Goal: Information Seeking & Learning: Learn about a topic

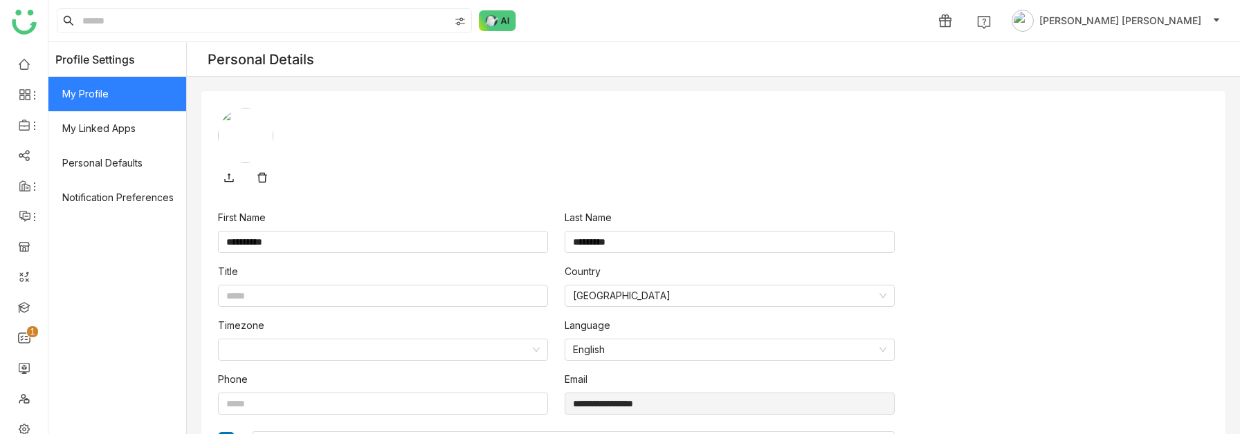
scroll to position [161, 0]
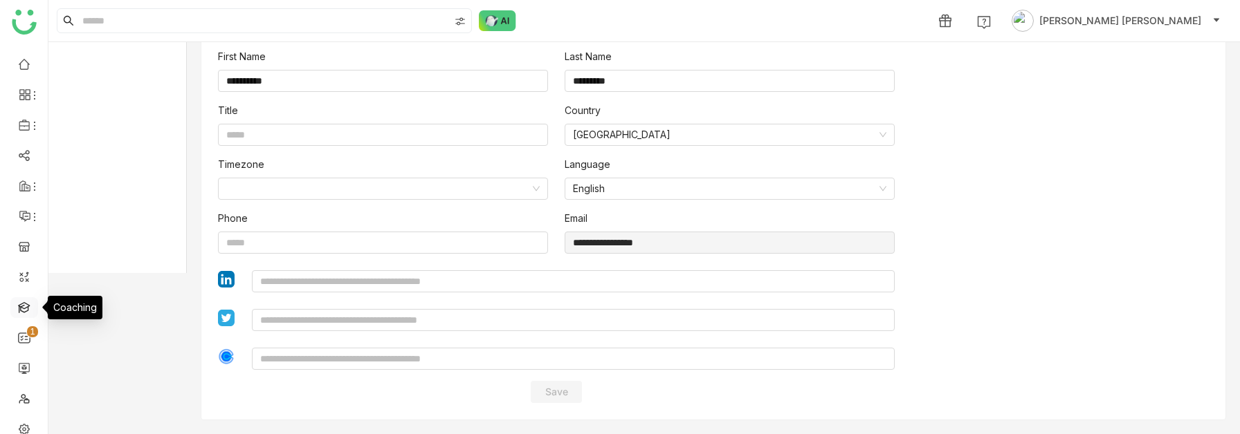
click at [18, 313] on link at bounding box center [24, 307] width 12 height 12
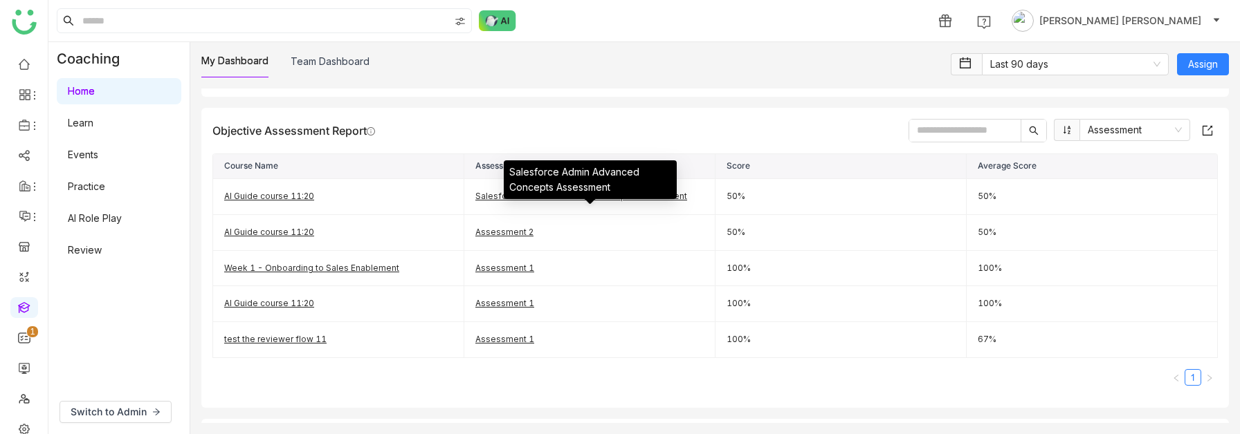
scroll to position [528, 0]
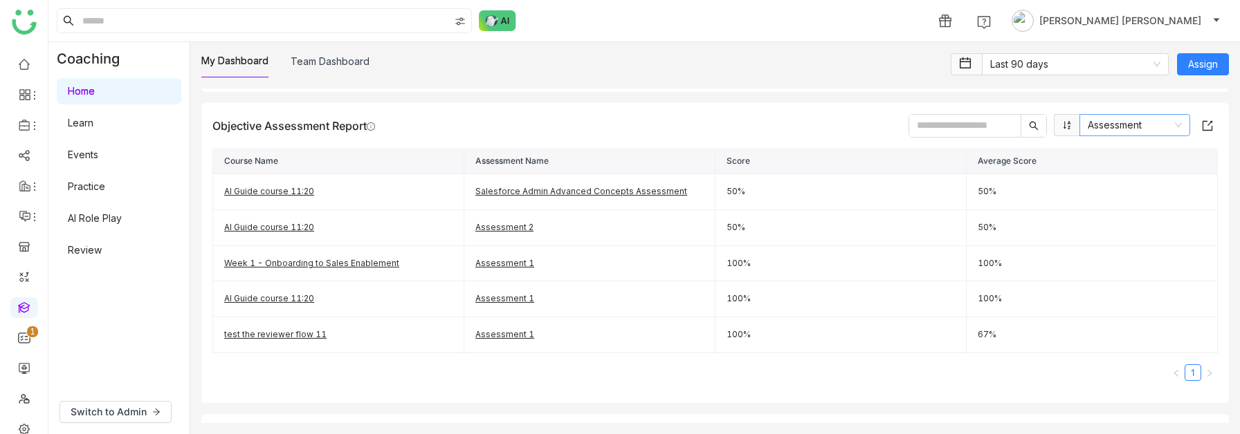
click at [1117, 115] on nz-select-item "Assessment" at bounding box center [1134, 125] width 94 height 21
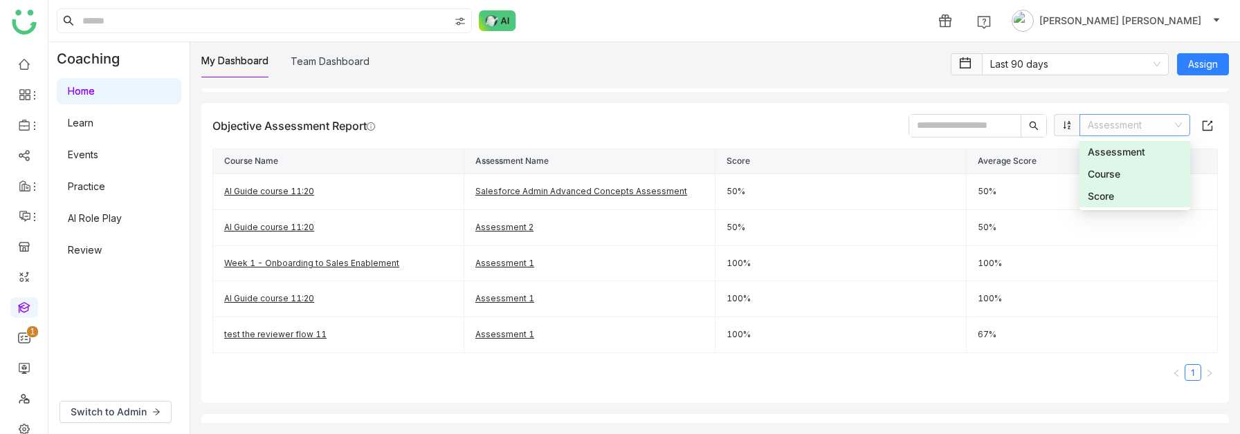
click at [1110, 174] on div "Course" at bounding box center [1134, 174] width 94 height 15
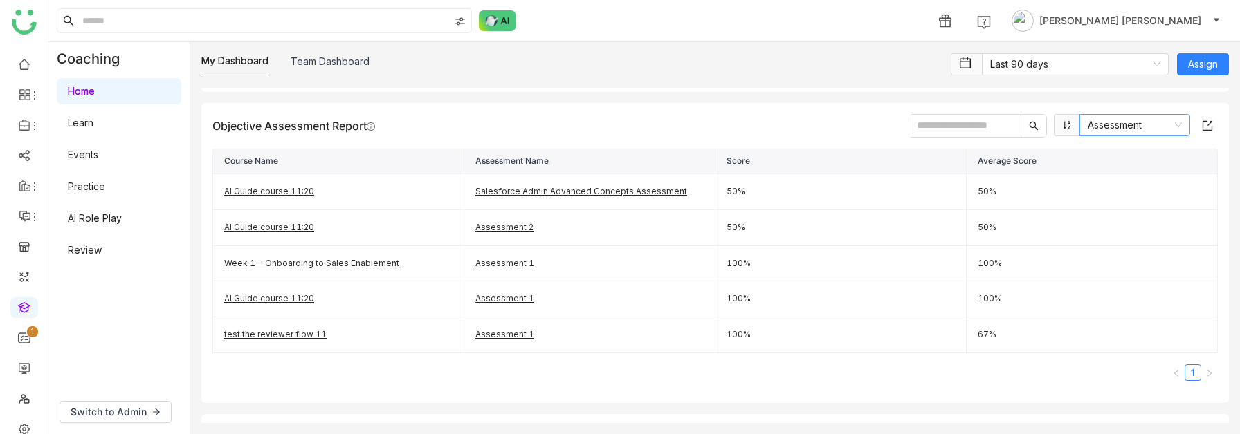
click at [1110, 118] on nz-select-item "Assessment" at bounding box center [1134, 125] width 94 height 21
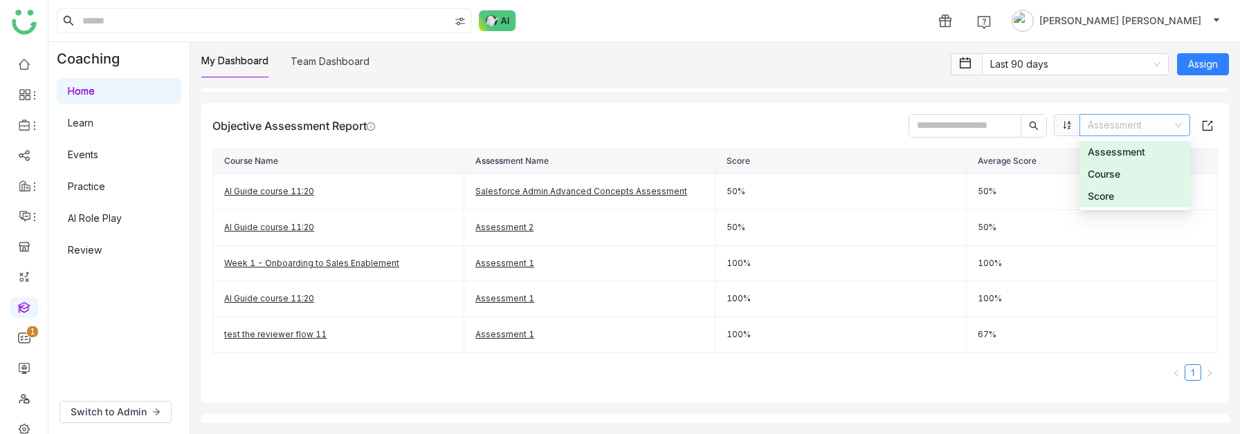
click at [1107, 179] on div "Course" at bounding box center [1134, 174] width 94 height 15
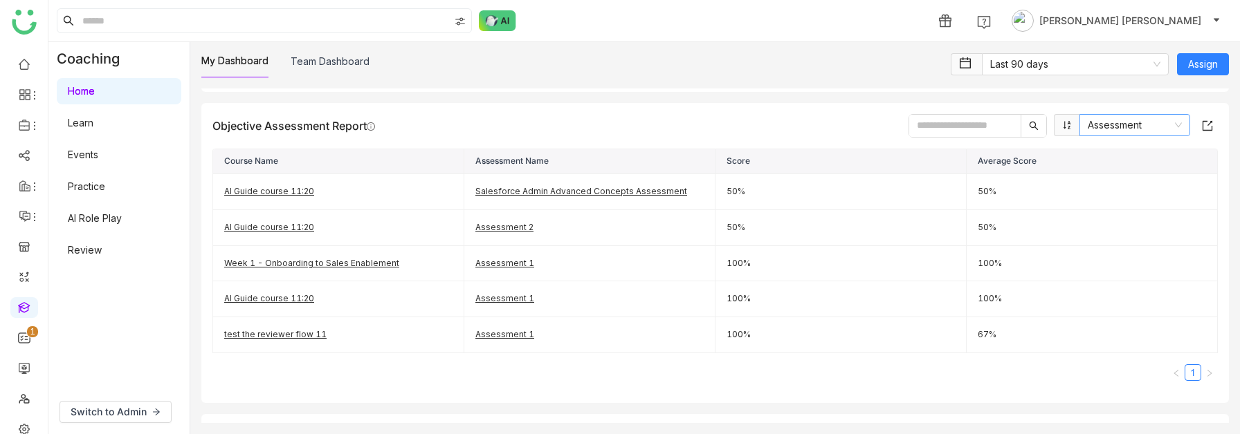
click at [1092, 123] on nz-select-item "Assessment" at bounding box center [1134, 125] width 94 height 21
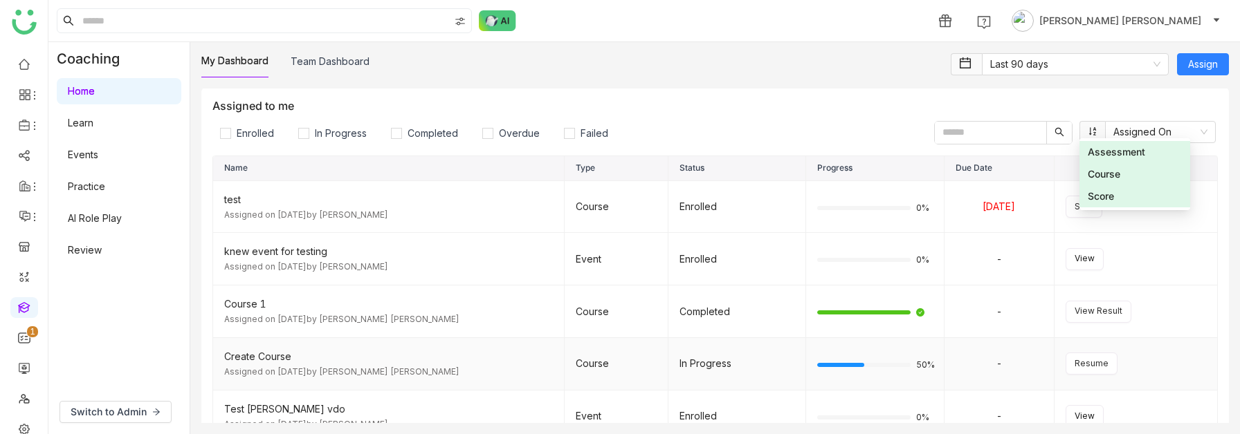
scroll to position [124, 0]
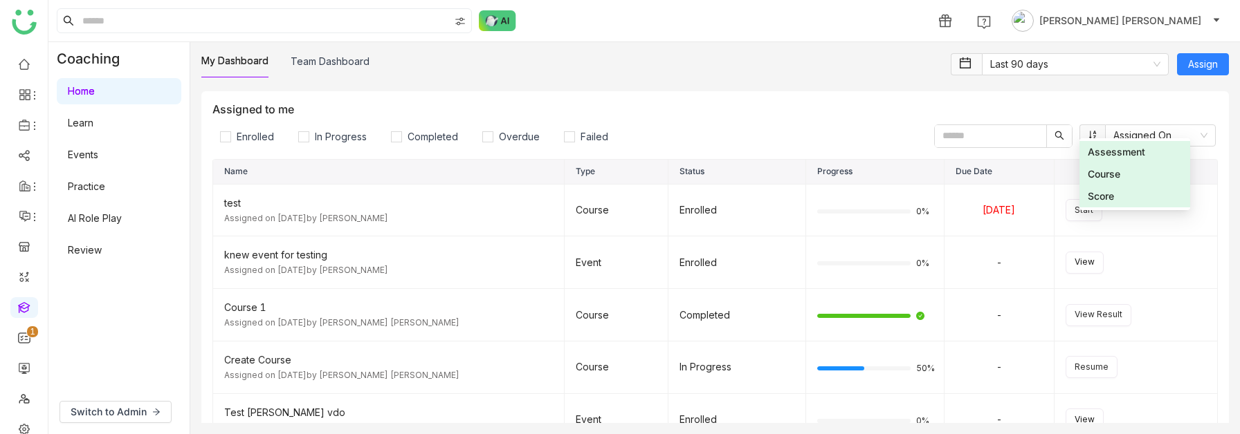
click at [1155, 138] on div "Assessment Course Score" at bounding box center [1134, 174] width 111 height 77
click at [839, 102] on div "Assigned to me Enrolled In Progress Completed Overdue Failed Assigned On" at bounding box center [714, 125] width 1005 height 46
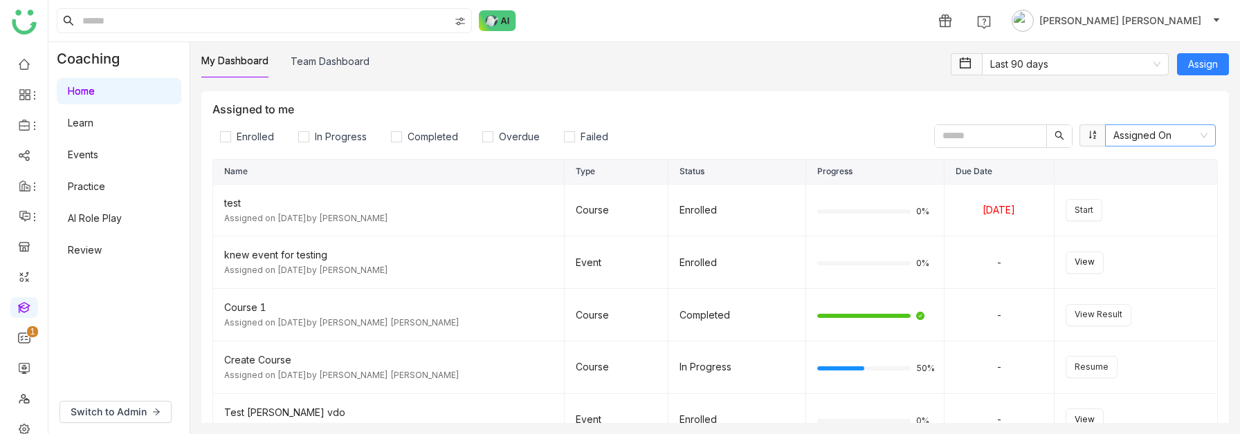
click at [1128, 129] on nz-select-item "Assigned On" at bounding box center [1160, 135] width 94 height 21
click at [1137, 187] on div "Name" at bounding box center [1160, 184] width 94 height 15
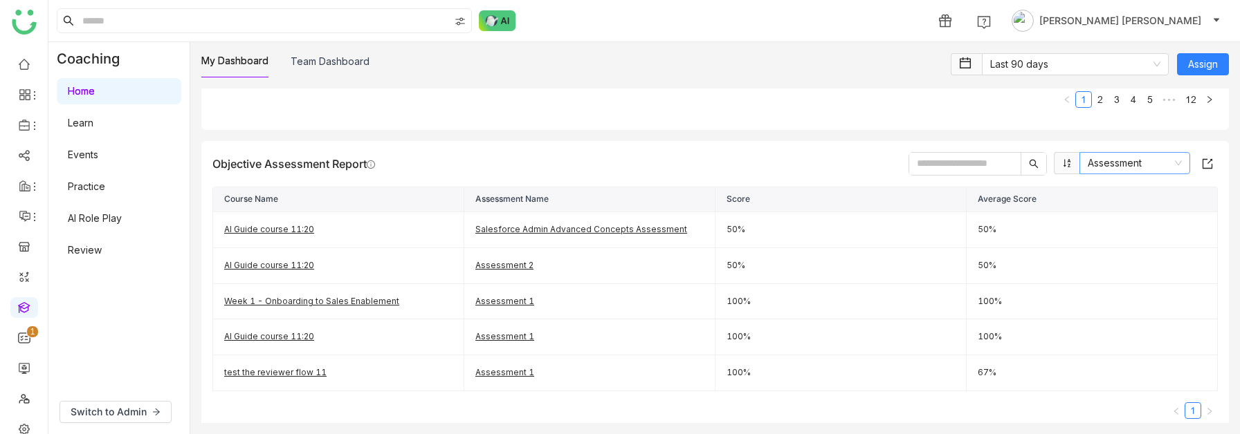
scroll to position [493, 0]
click at [1116, 156] on nz-select-item "Assessment" at bounding box center [1134, 161] width 94 height 21
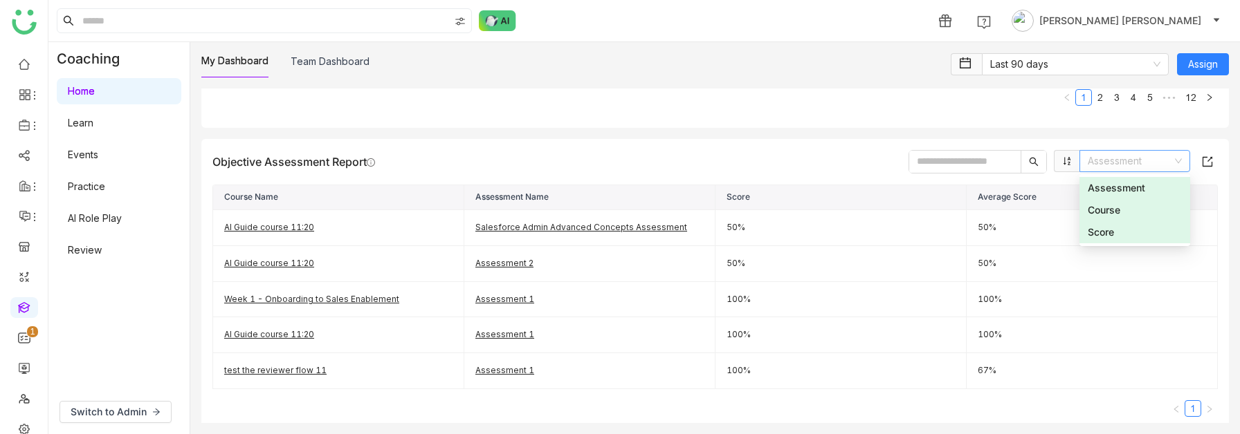
click at [1128, 213] on div "Course" at bounding box center [1134, 210] width 94 height 15
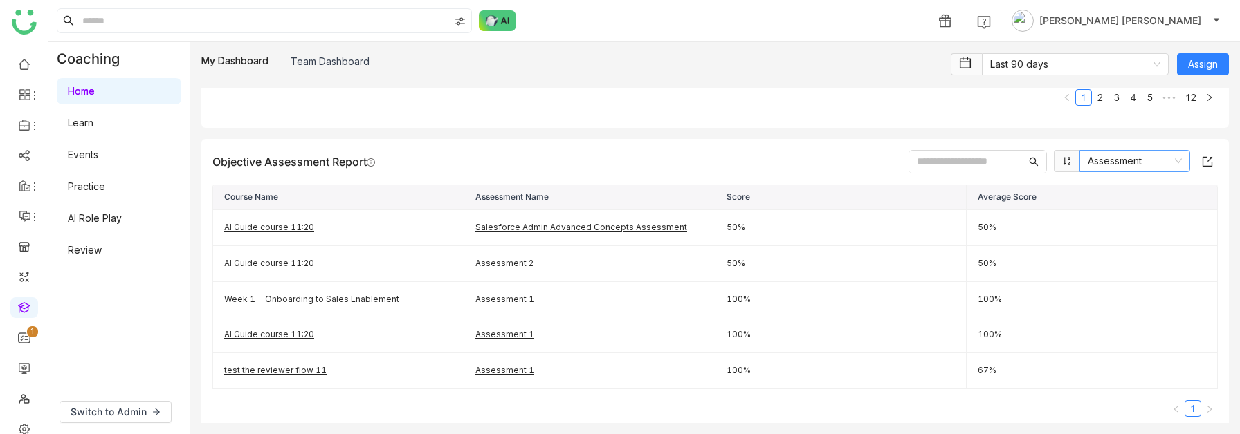
click at [1107, 165] on nz-select-item "Assessment" at bounding box center [1134, 161] width 94 height 21
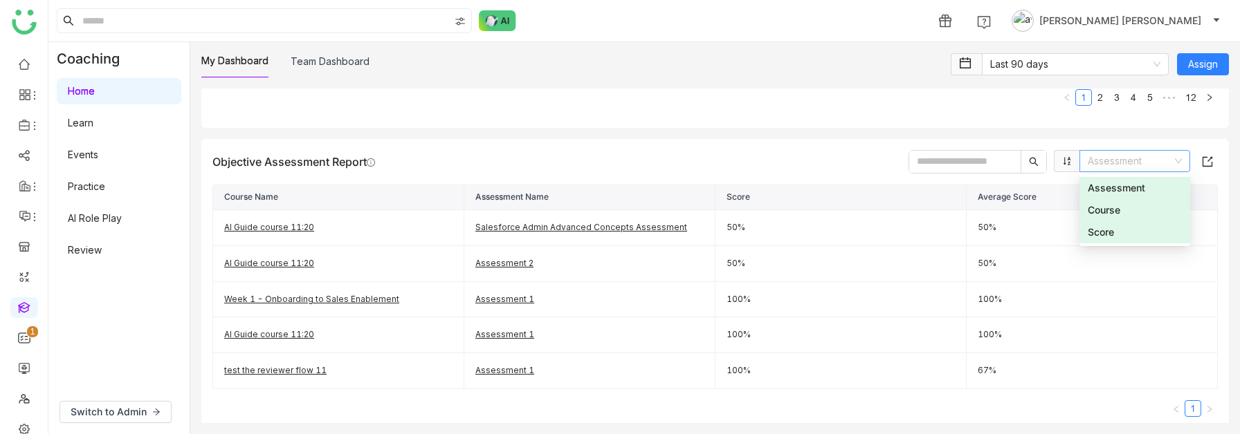
click at [1152, 16] on span "[PERSON_NAME] [PERSON_NAME]" at bounding box center [1120, 20] width 162 height 15
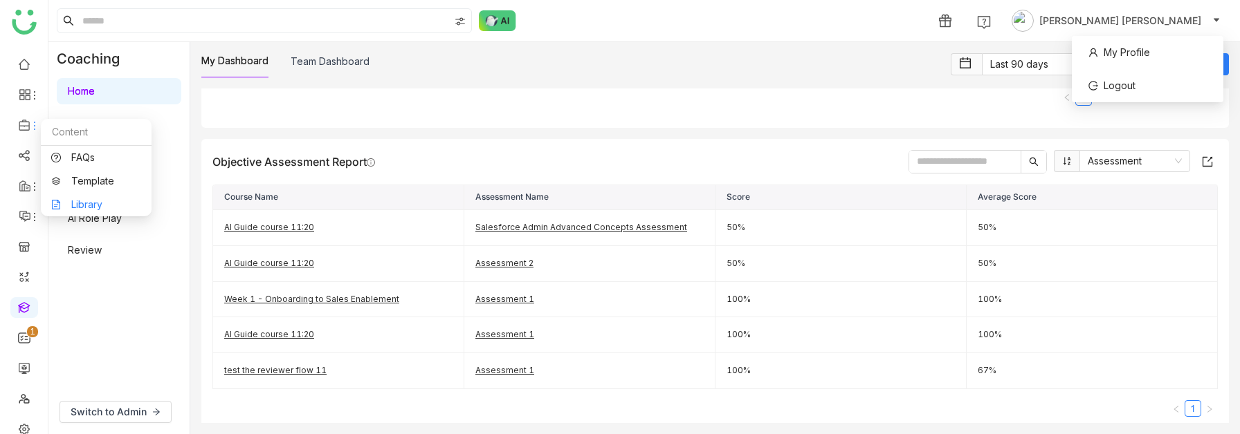
click at [79, 201] on link "Library" at bounding box center [96, 205] width 90 height 10
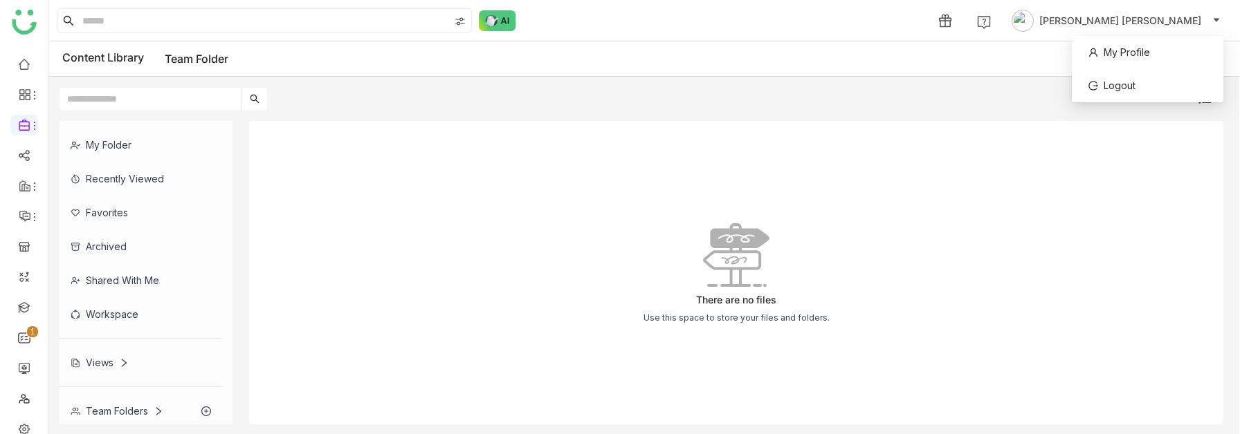
click at [88, 400] on div "Team Folders" at bounding box center [140, 411] width 163 height 34
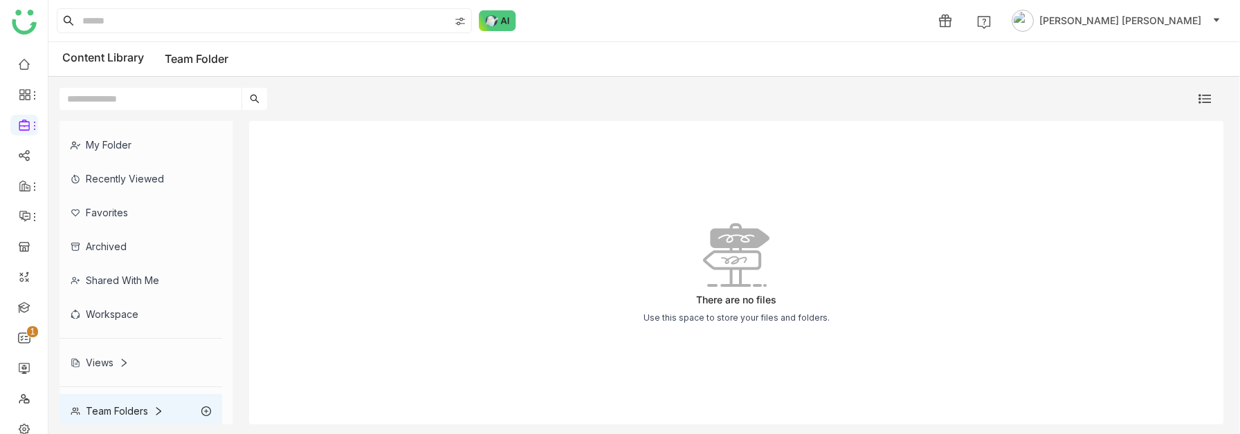
click at [156, 407] on icon at bounding box center [159, 412] width 10 height 10
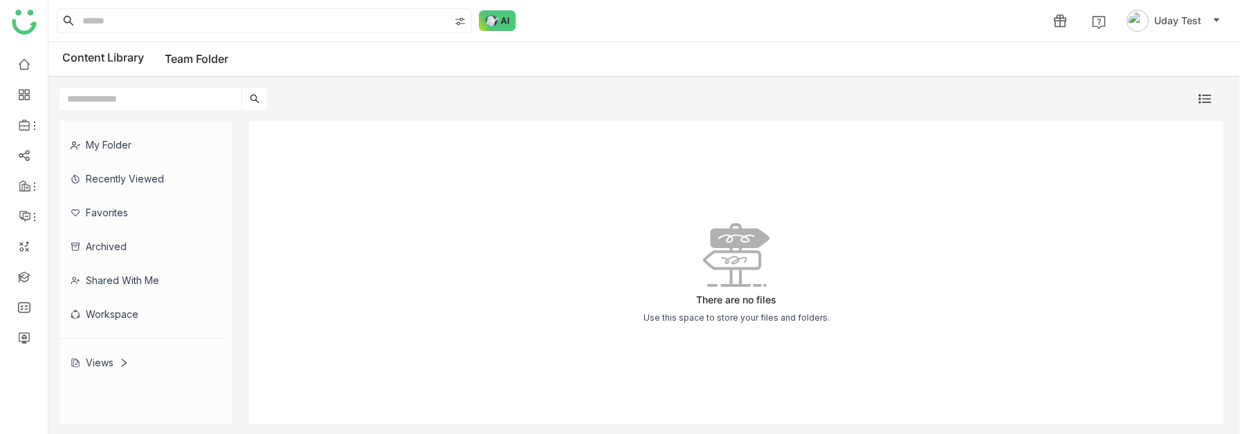
click at [94, 356] on div "Views" at bounding box center [140, 363] width 163 height 34
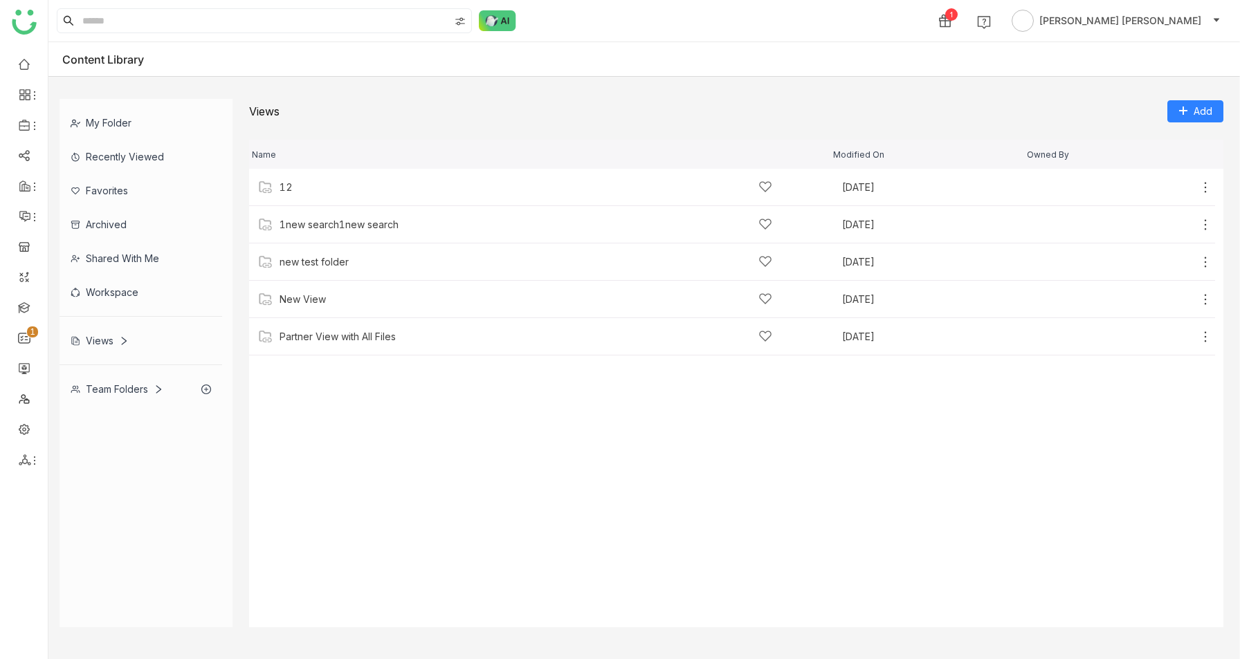
click at [89, 385] on div "Team Folders" at bounding box center [117, 389] width 93 height 12
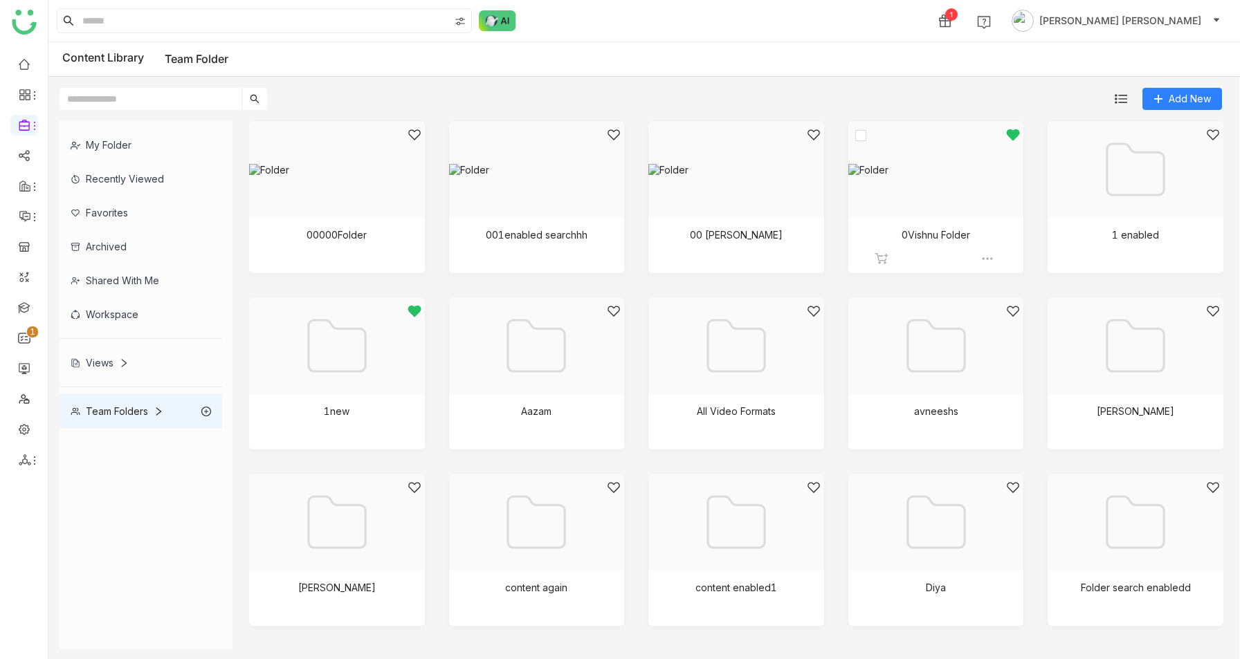
click at [890, 199] on div at bounding box center [931, 187] width 152 height 118
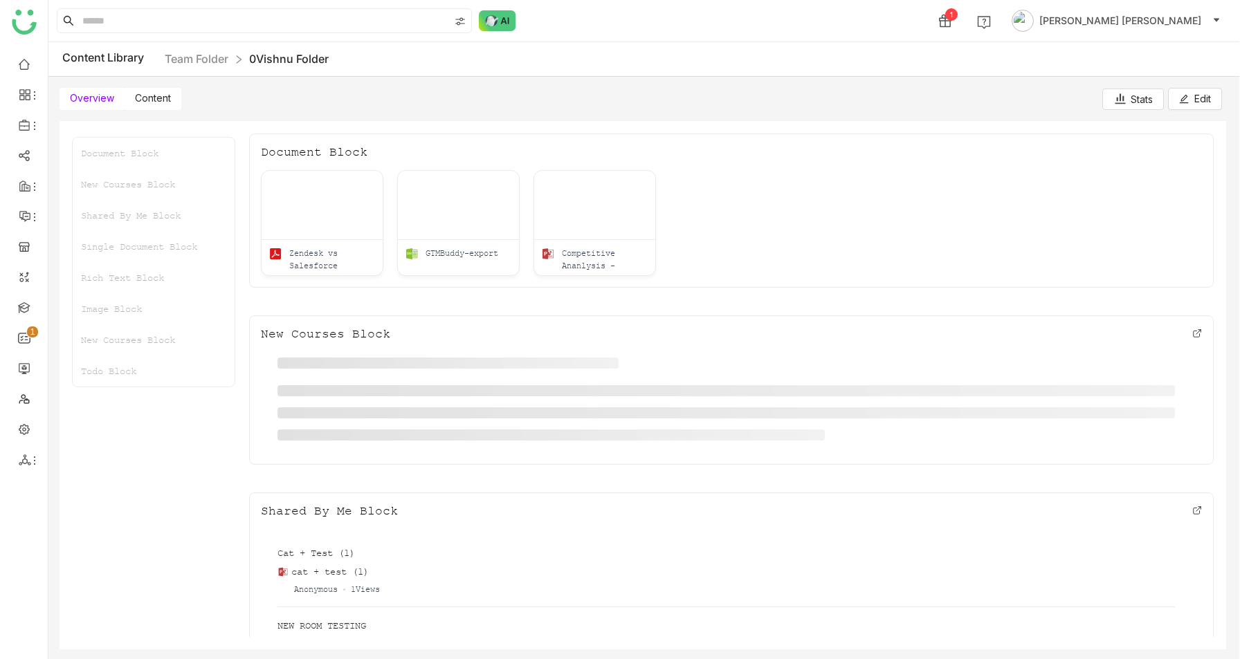
scroll to position [29, 0]
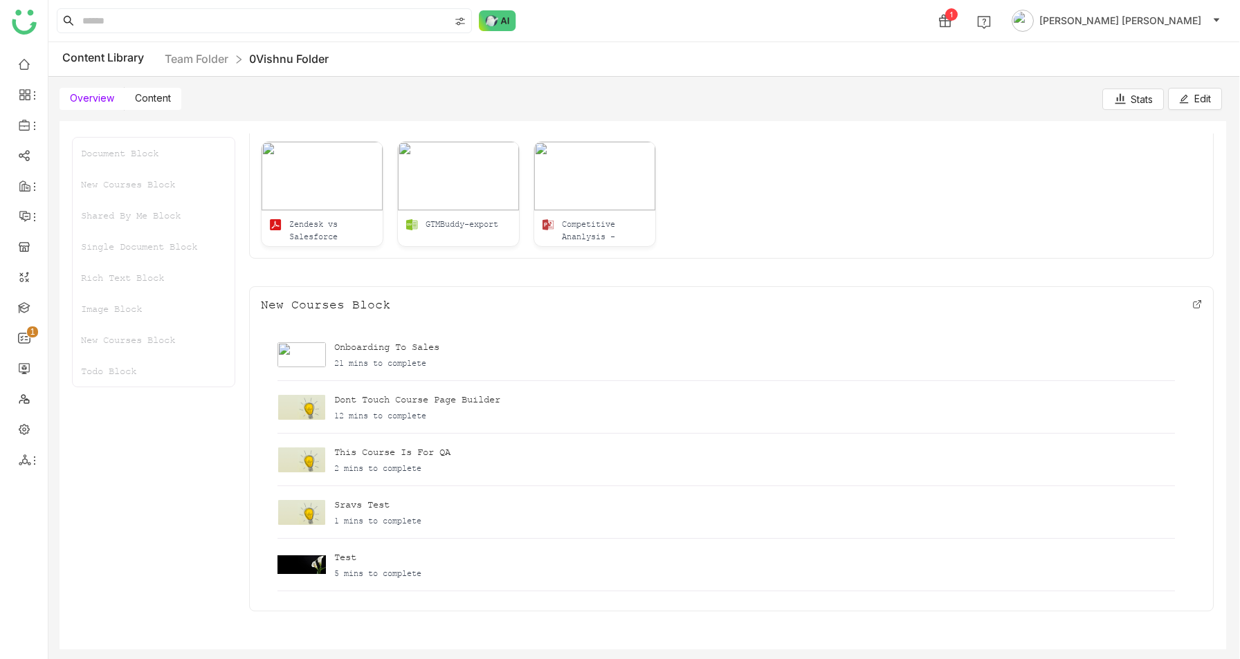
click at [157, 102] on span "Content" at bounding box center [153, 98] width 36 height 12
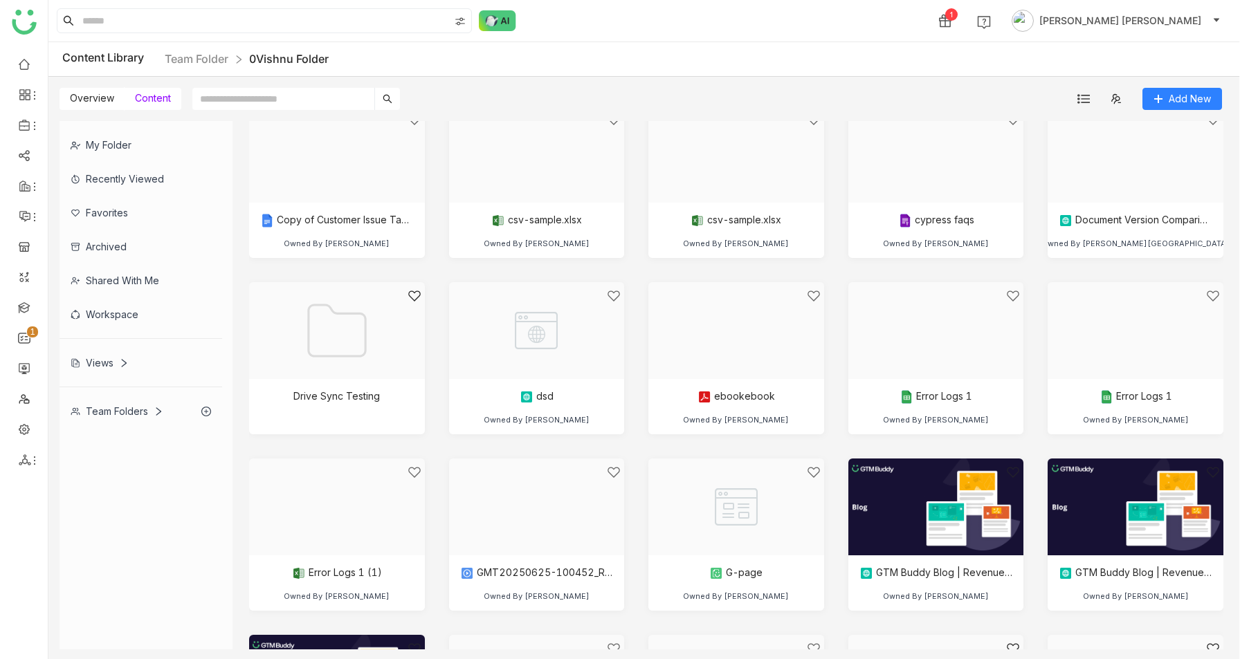
scroll to position [687, 0]
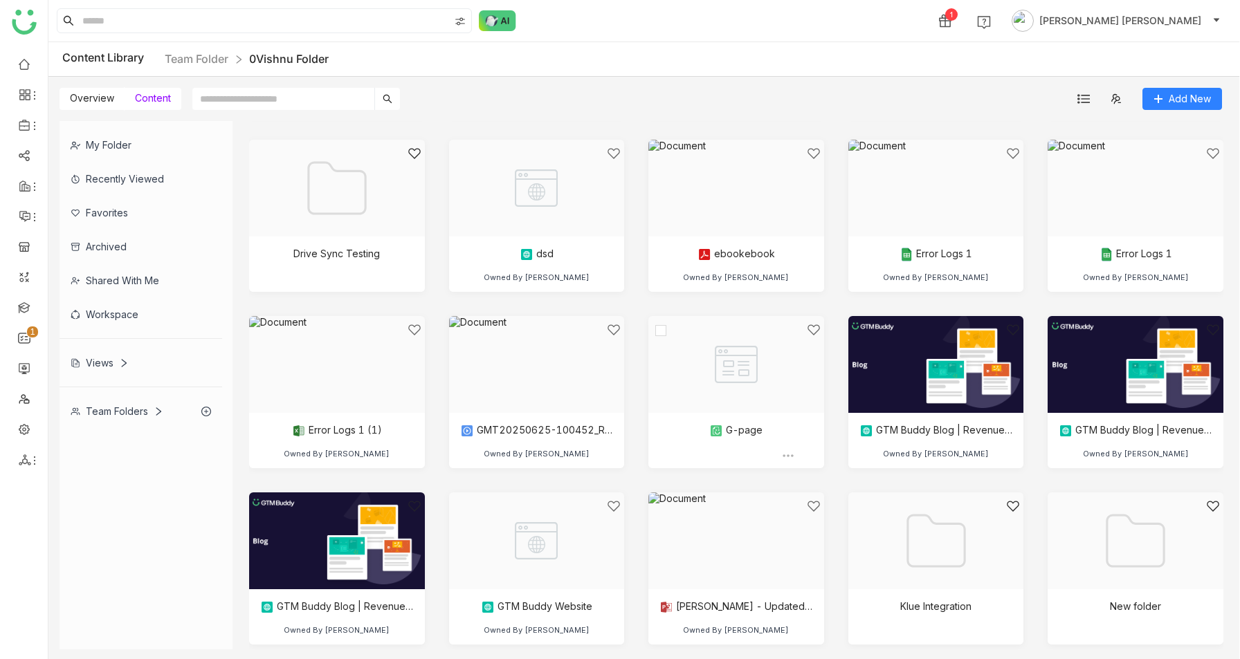
click at [776, 396] on div at bounding box center [731, 382] width 152 height 118
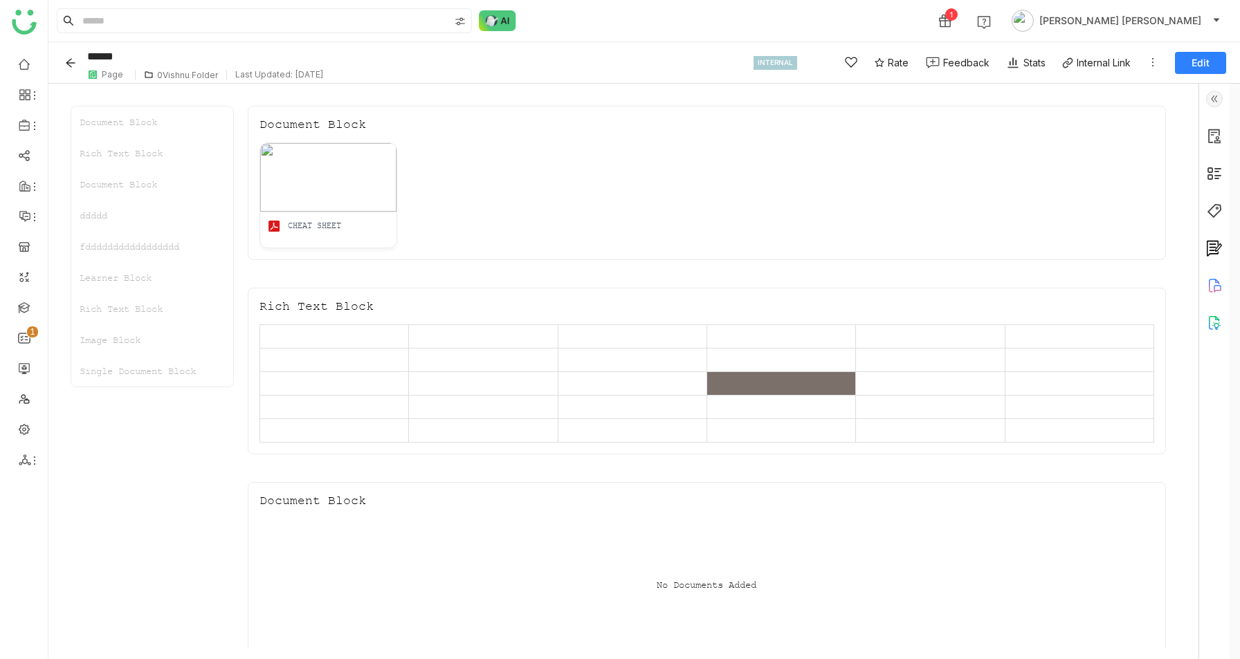
click at [302, 342] on td at bounding box center [333, 337] width 149 height 24
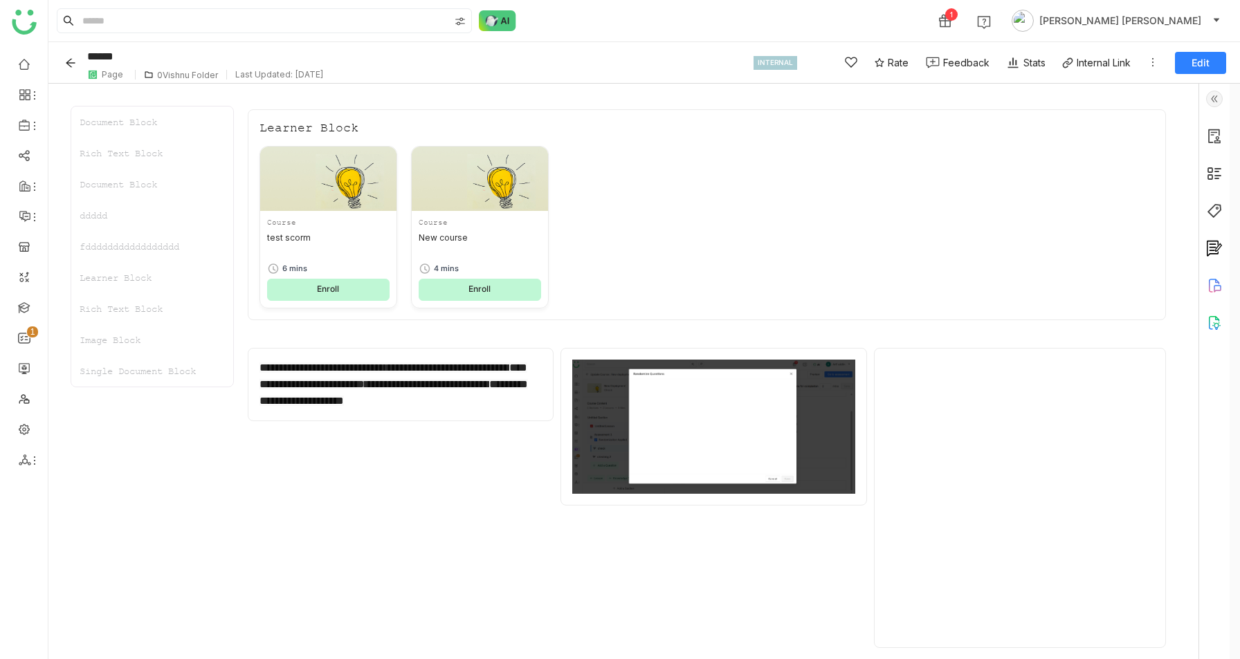
click at [1209, 67] on button "Edit" at bounding box center [1200, 63] width 51 height 22
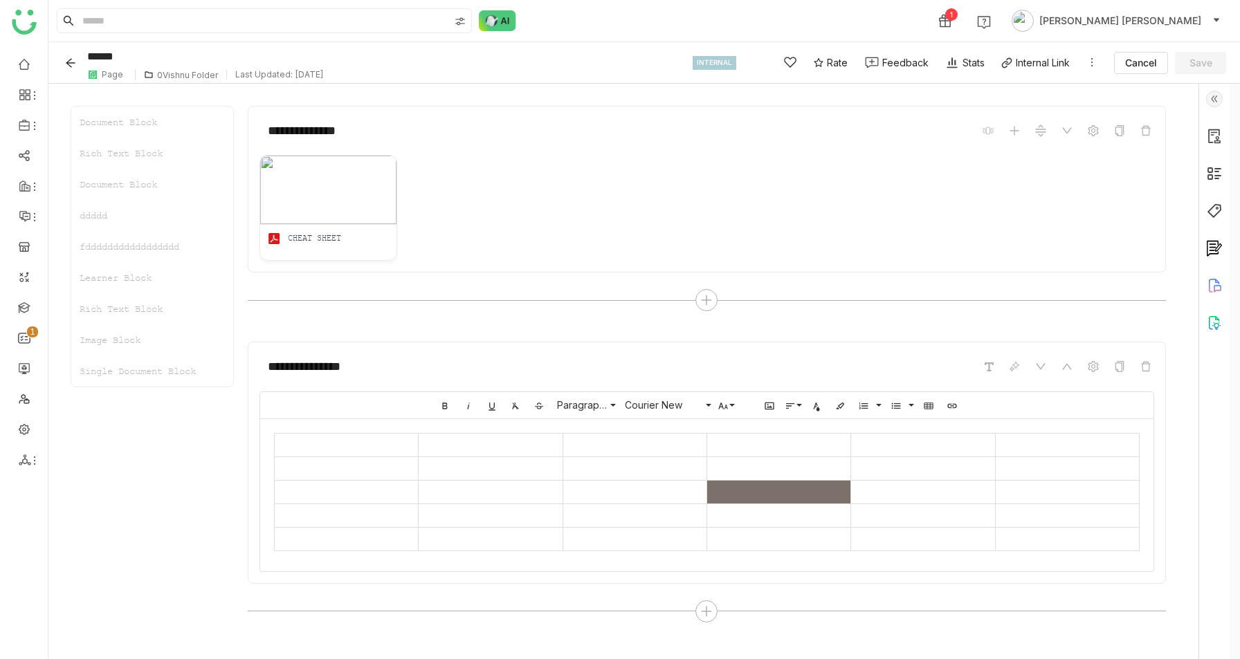
click at [131, 274] on div "Learner Block" at bounding box center [152, 277] width 162 height 31
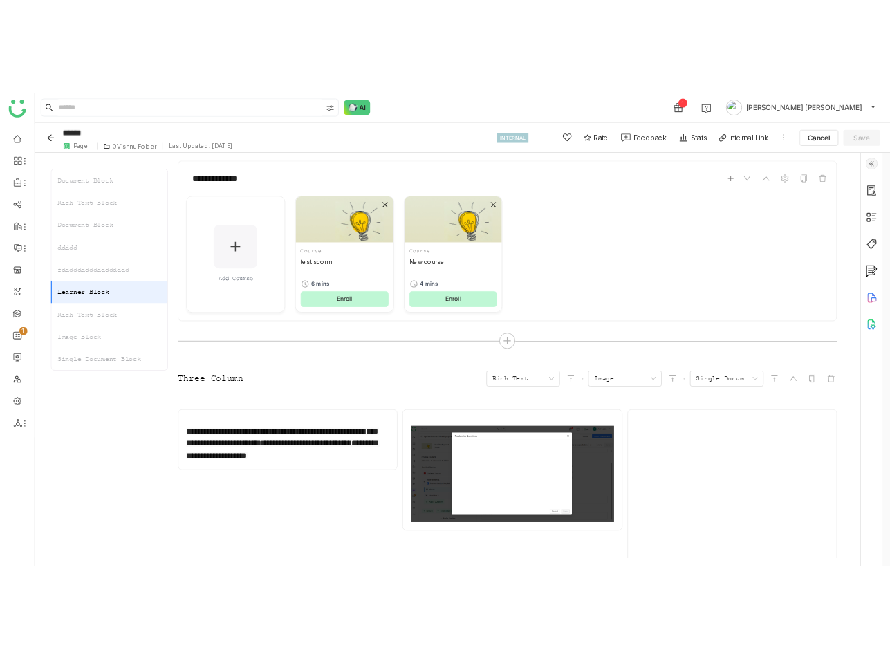
scroll to position [1112, 0]
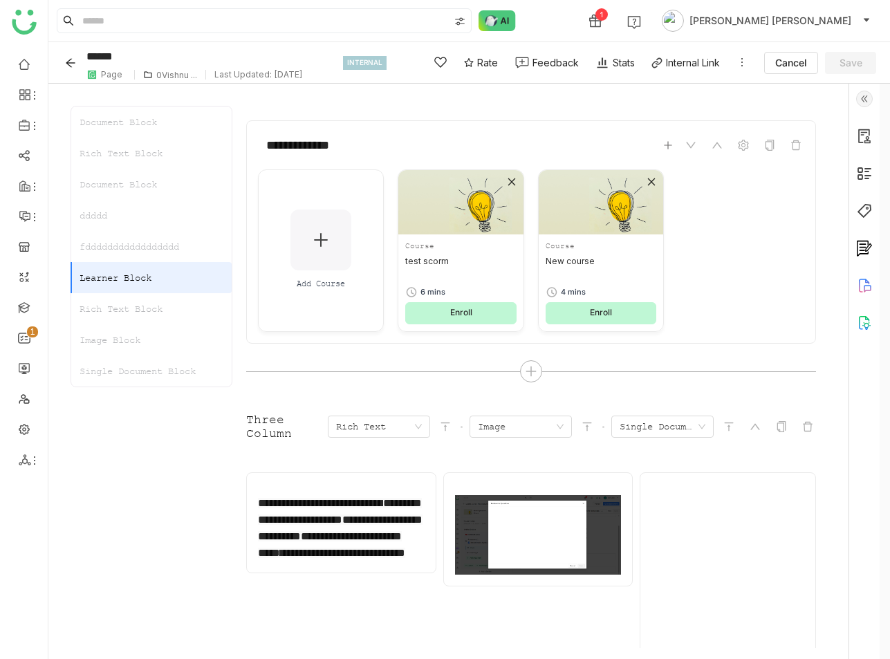
click at [138, 305] on div "Rich Text Block" at bounding box center [151, 308] width 160 height 31
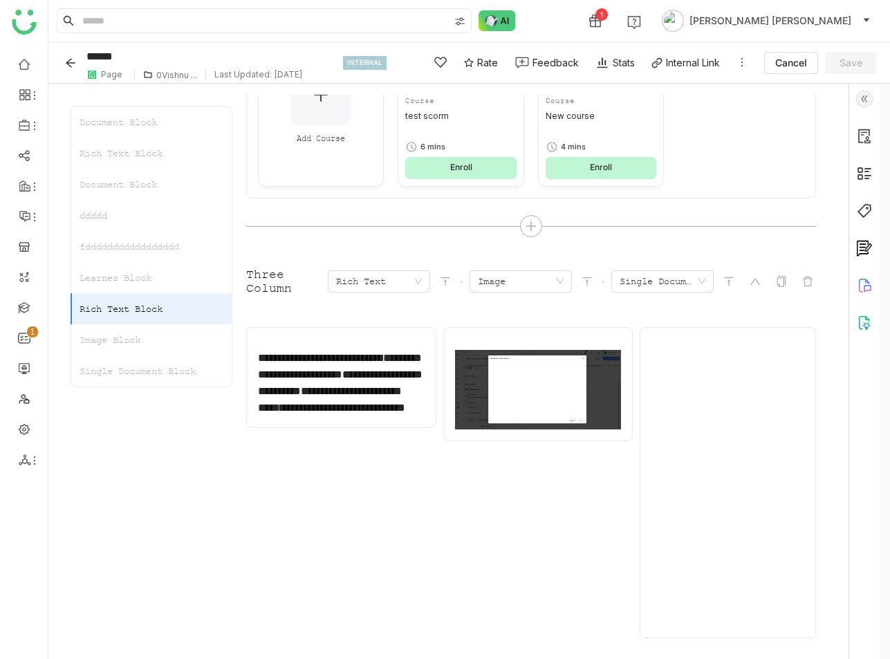
scroll to position [1258, 0]
click at [145, 120] on div "Document Block" at bounding box center [151, 122] width 160 height 31
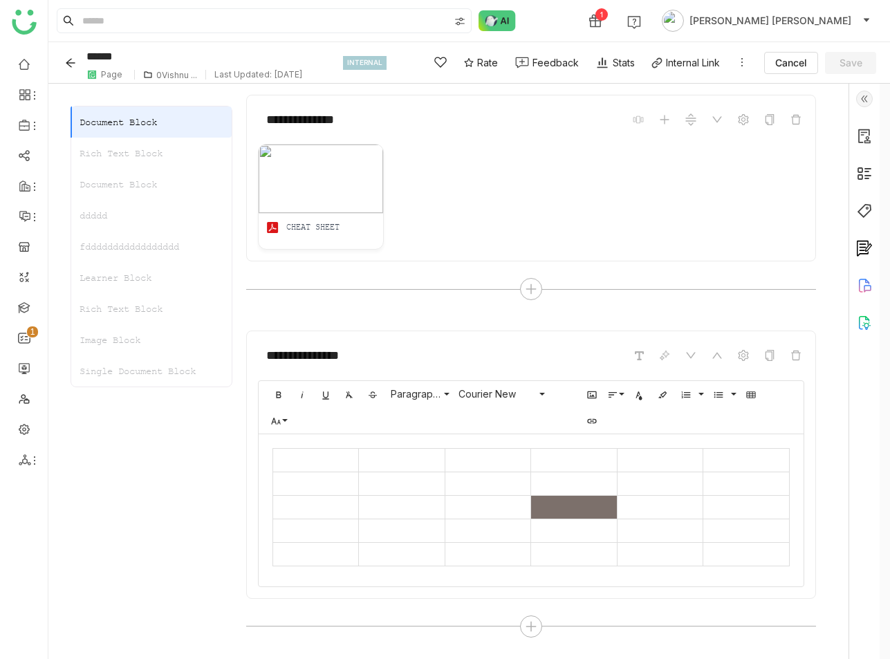
click at [134, 301] on div "Rich Text Block" at bounding box center [151, 308] width 160 height 31
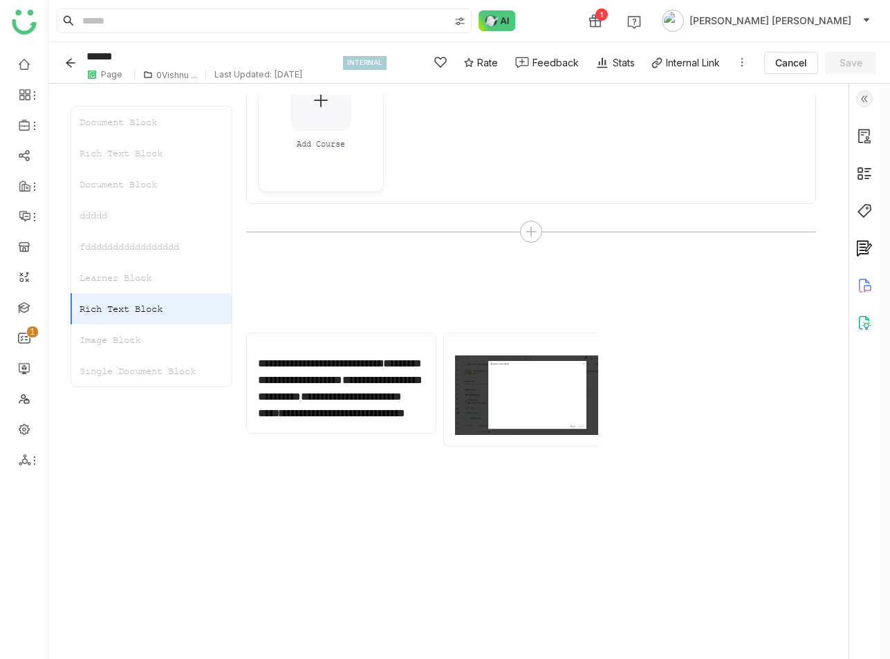
scroll to position [1258, 0]
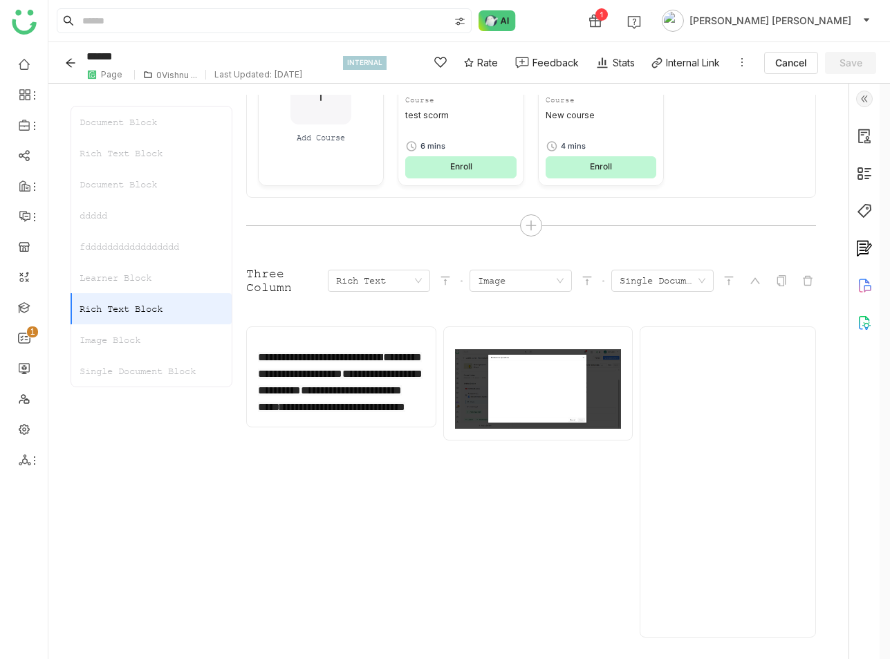
click at [165, 315] on div "Rich Text Block" at bounding box center [151, 308] width 160 height 31
click at [148, 338] on div "Image Block" at bounding box center [151, 339] width 160 height 31
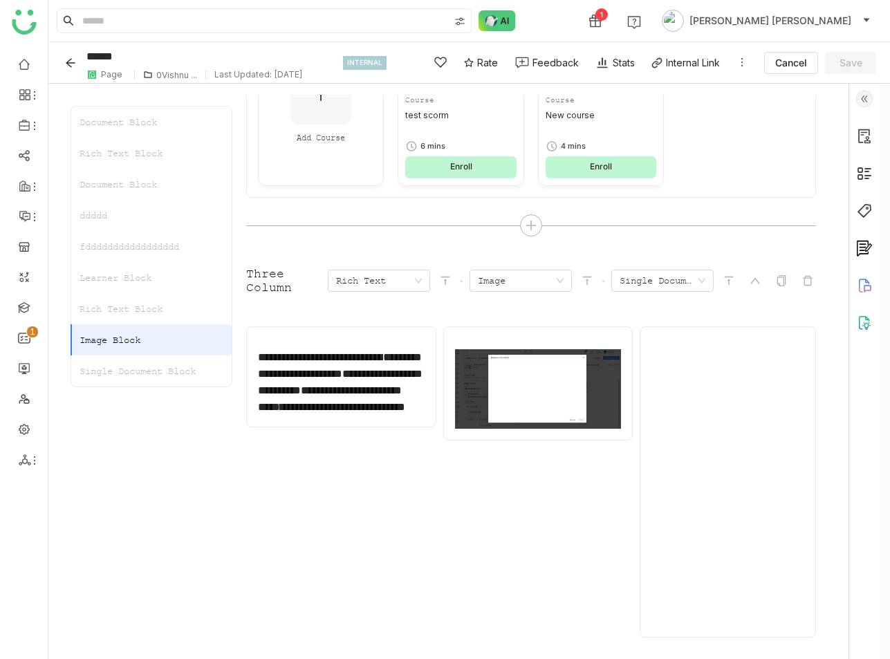
click at [145, 373] on div "Single Document Block" at bounding box center [151, 371] width 160 height 31
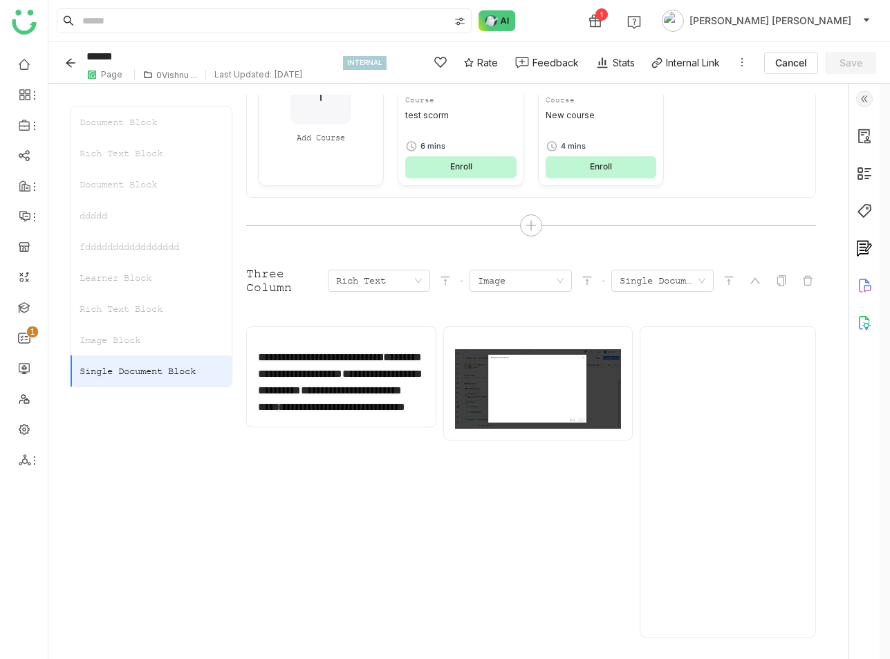
click at [138, 311] on div "Rich Text Block" at bounding box center [151, 308] width 160 height 31
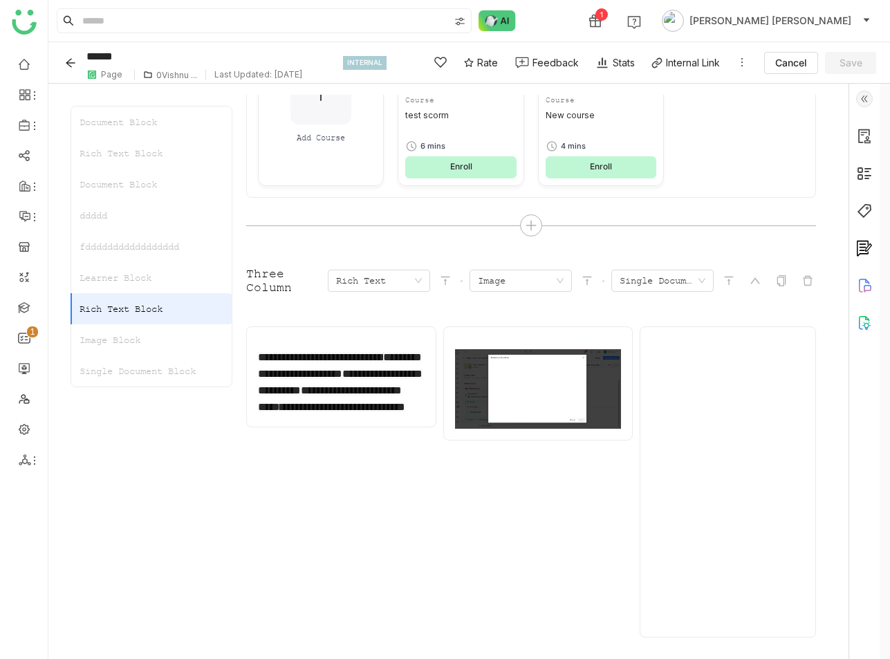
click at [129, 331] on div "Image Block" at bounding box center [151, 339] width 160 height 31
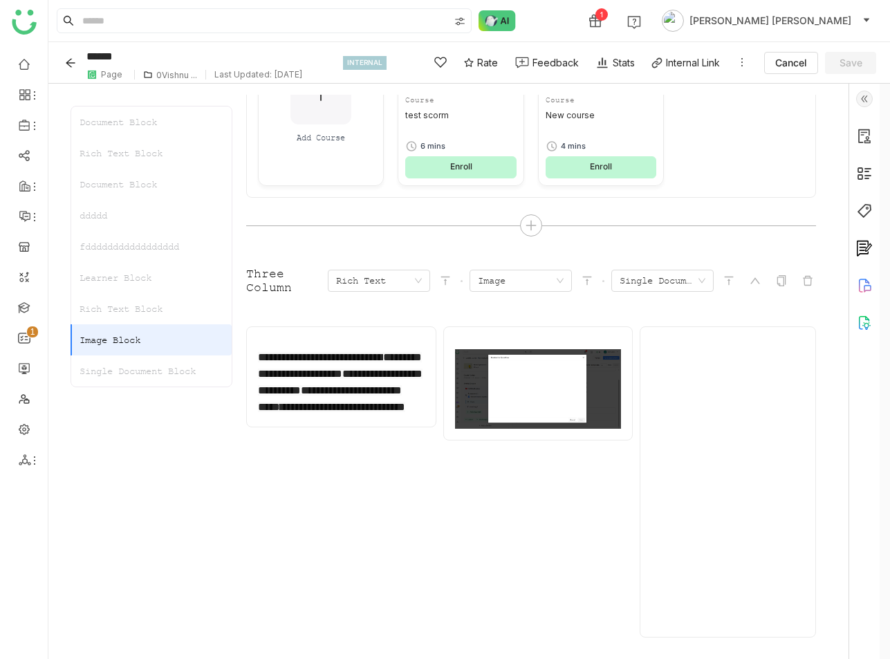
click at [137, 282] on div "Learner Block" at bounding box center [151, 277] width 160 height 31
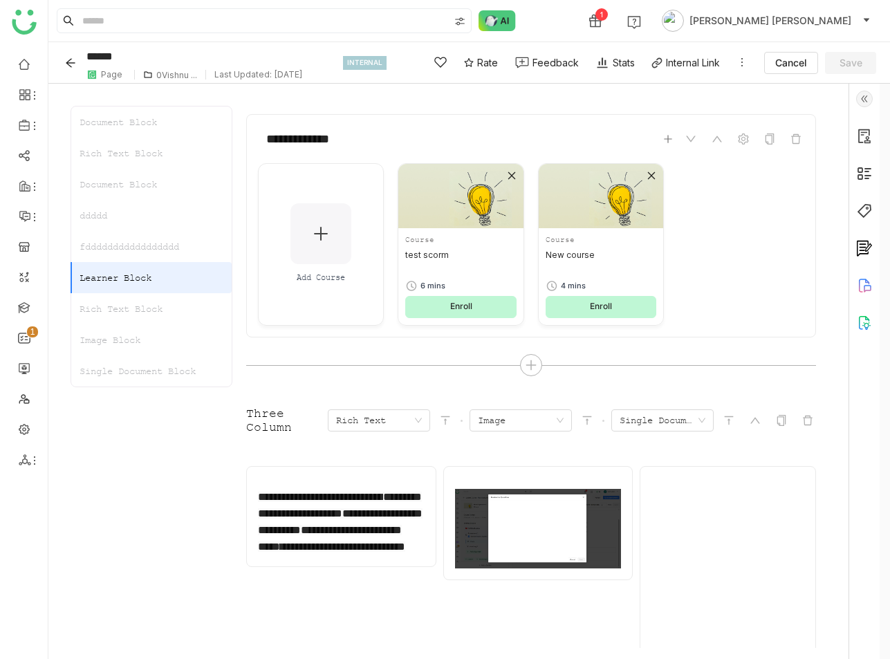
scroll to position [1112, 0]
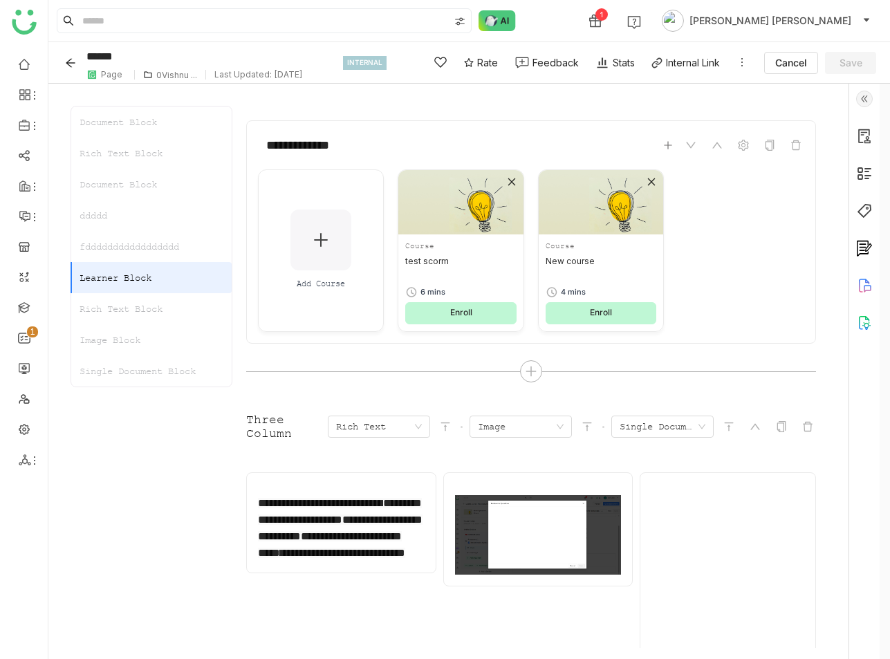
click at [131, 252] on div "fddddddddddddddddd" at bounding box center [151, 246] width 160 height 31
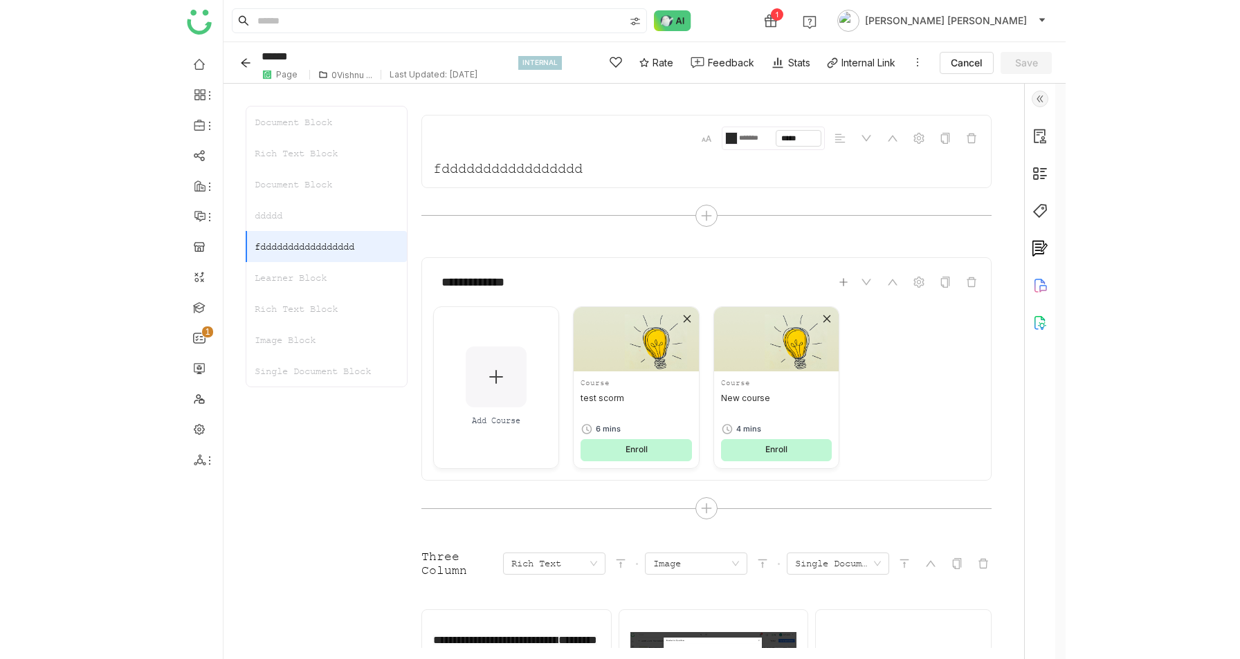
scroll to position [969, 0]
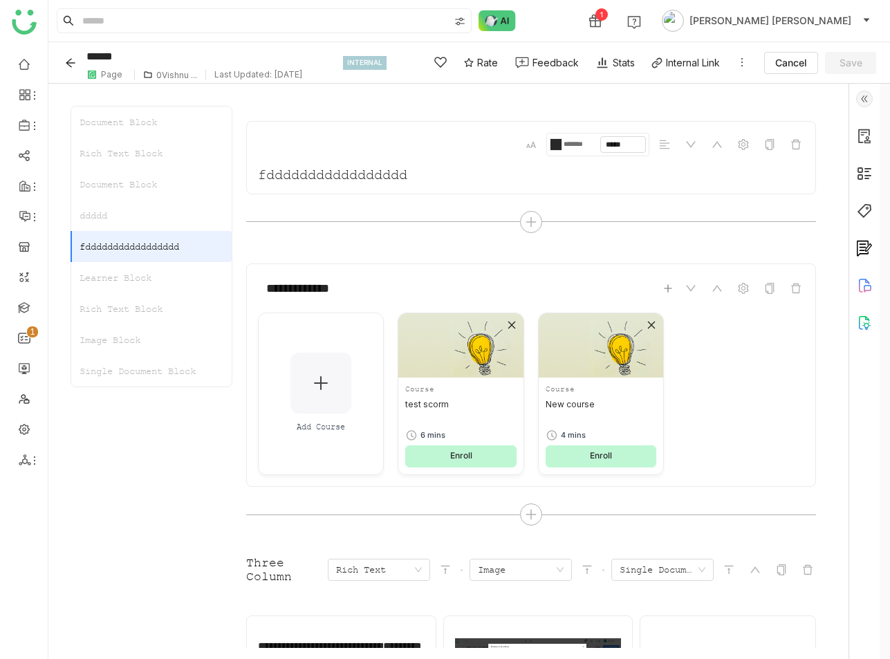
click at [118, 247] on div "fddddddddddddddddd" at bounding box center [151, 246] width 160 height 31
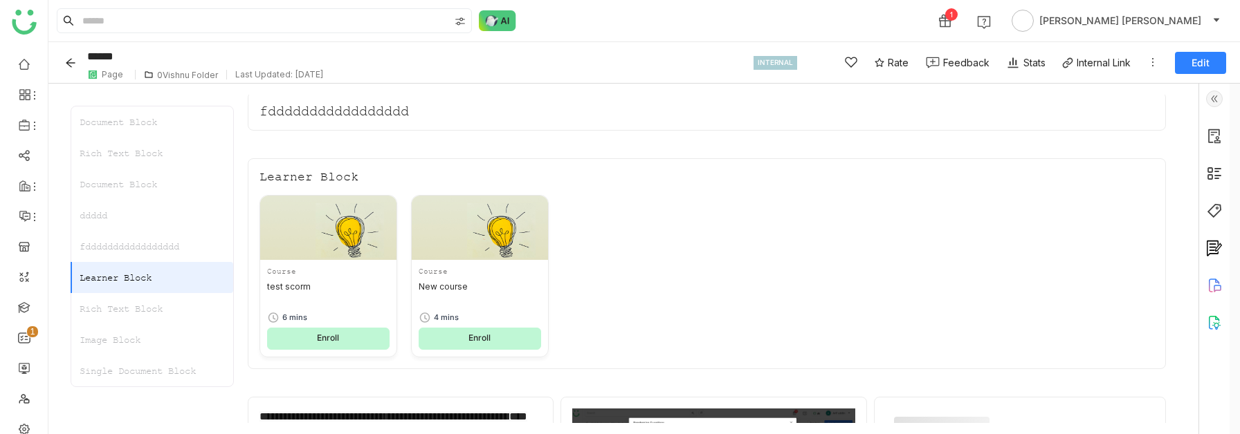
scroll to position [683, 0]
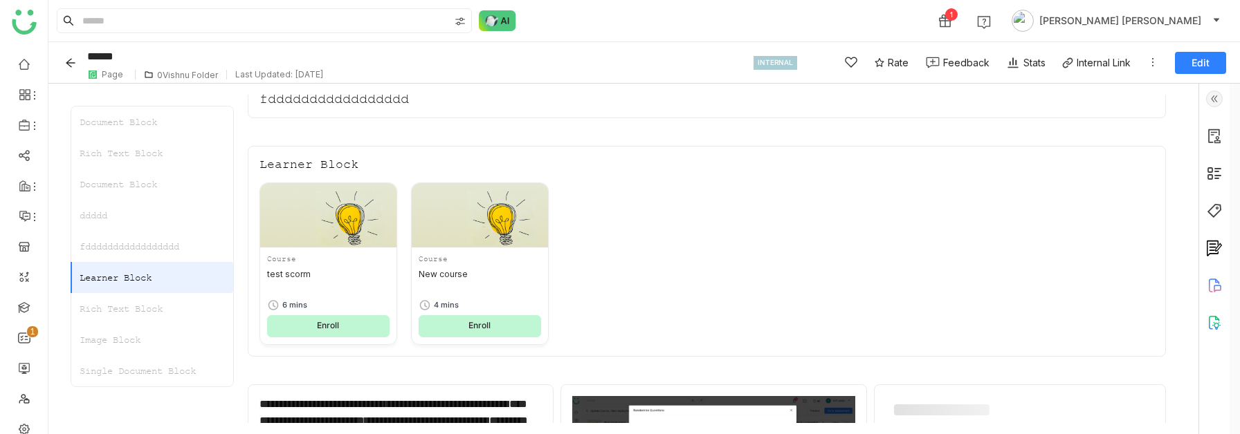
click at [304, 123] on div "**********" at bounding box center [707, 53] width 918 height 1262
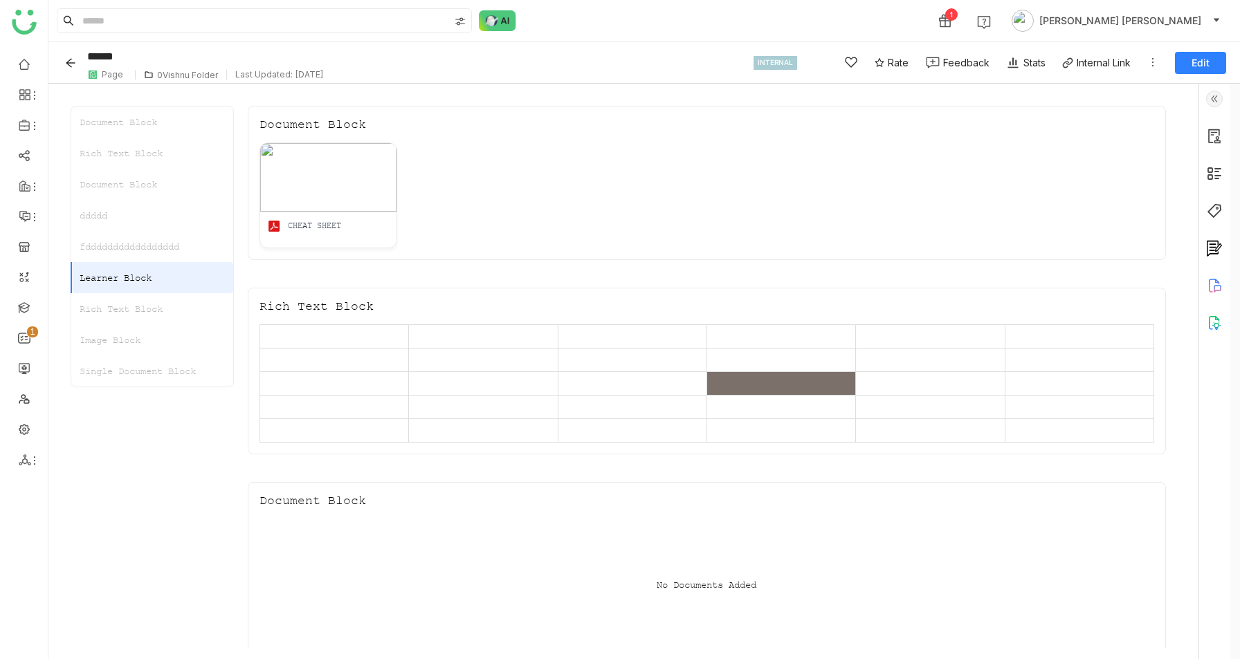
scroll to position [722, 0]
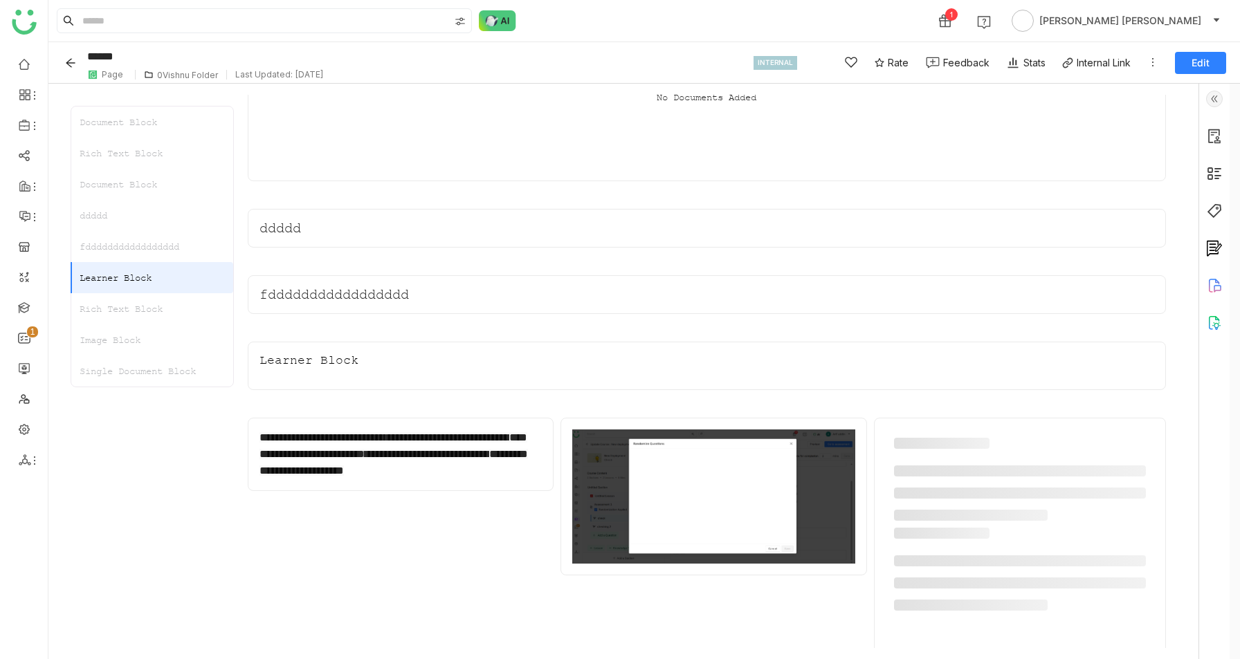
scroll to position [507, 0]
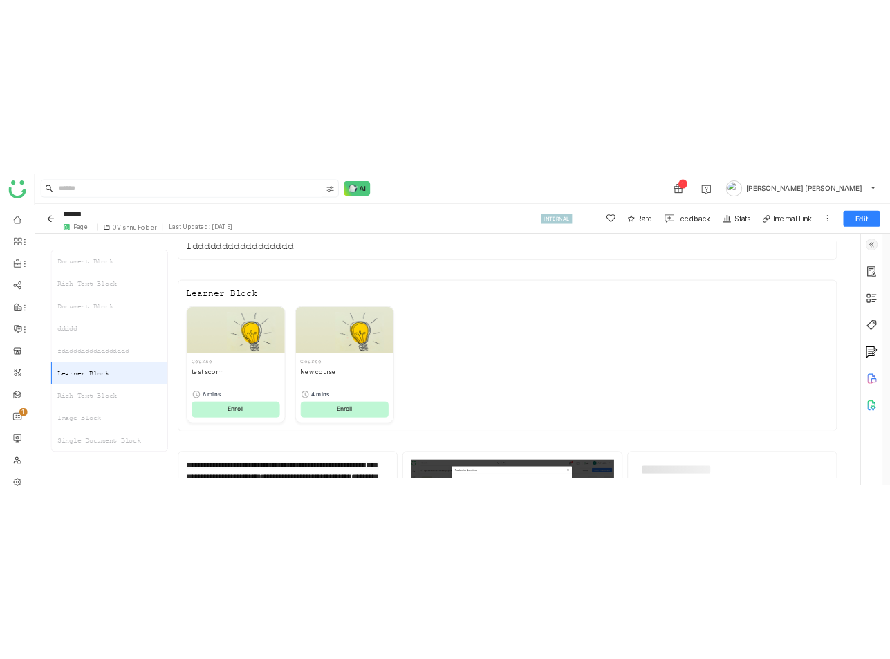
scroll to position [683, 0]
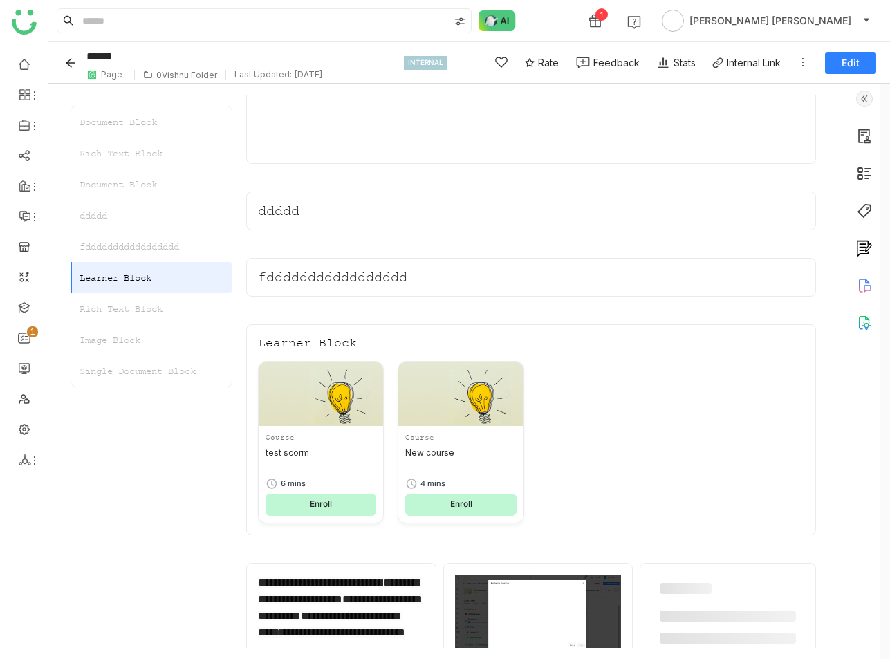
scroll to position [507, 0]
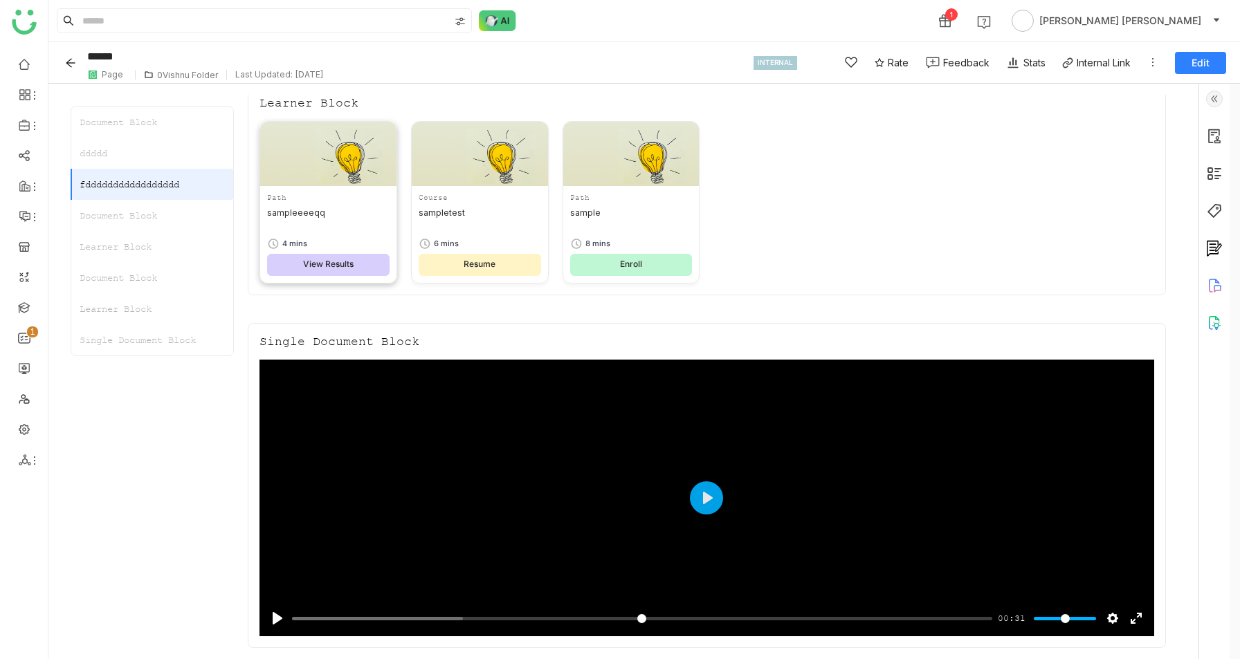
scroll to position [838, 0]
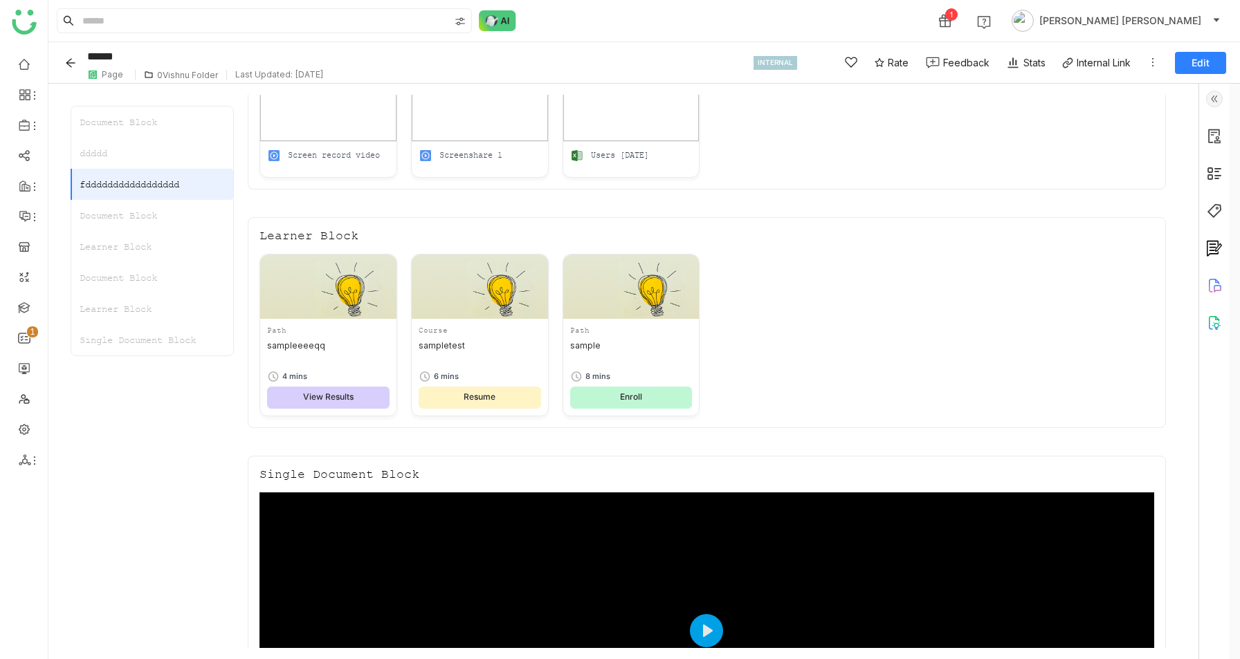
click at [129, 253] on div "Learner Block" at bounding box center [152, 246] width 162 height 31
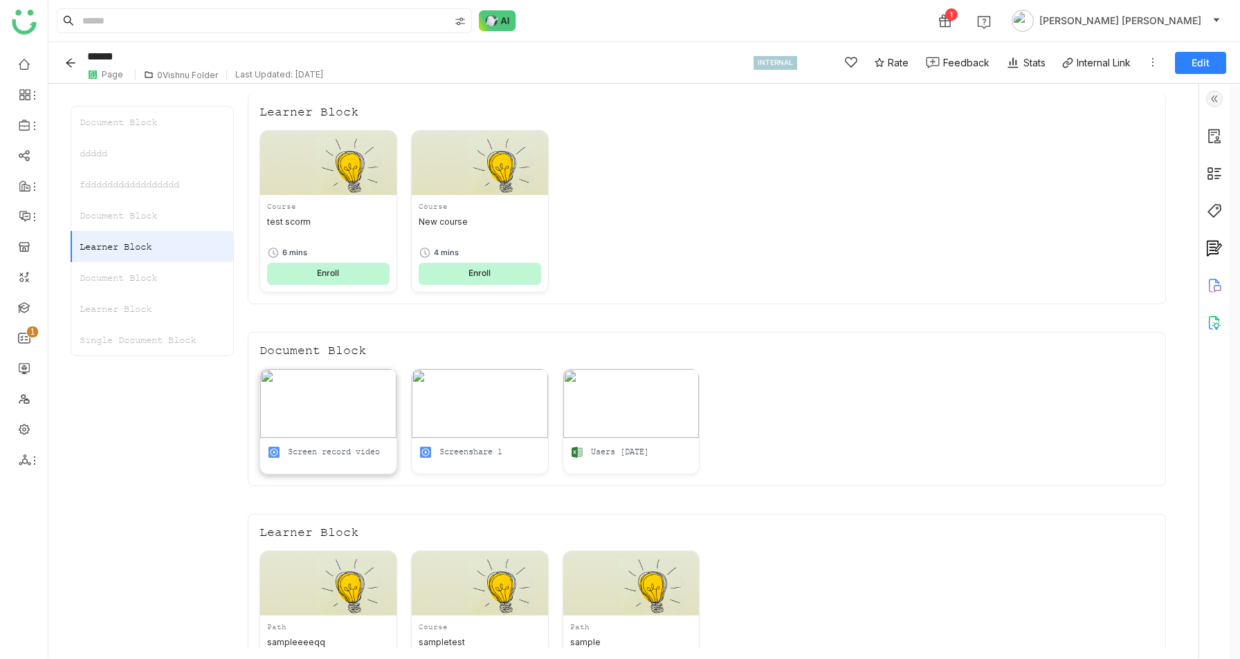
scroll to position [974, 0]
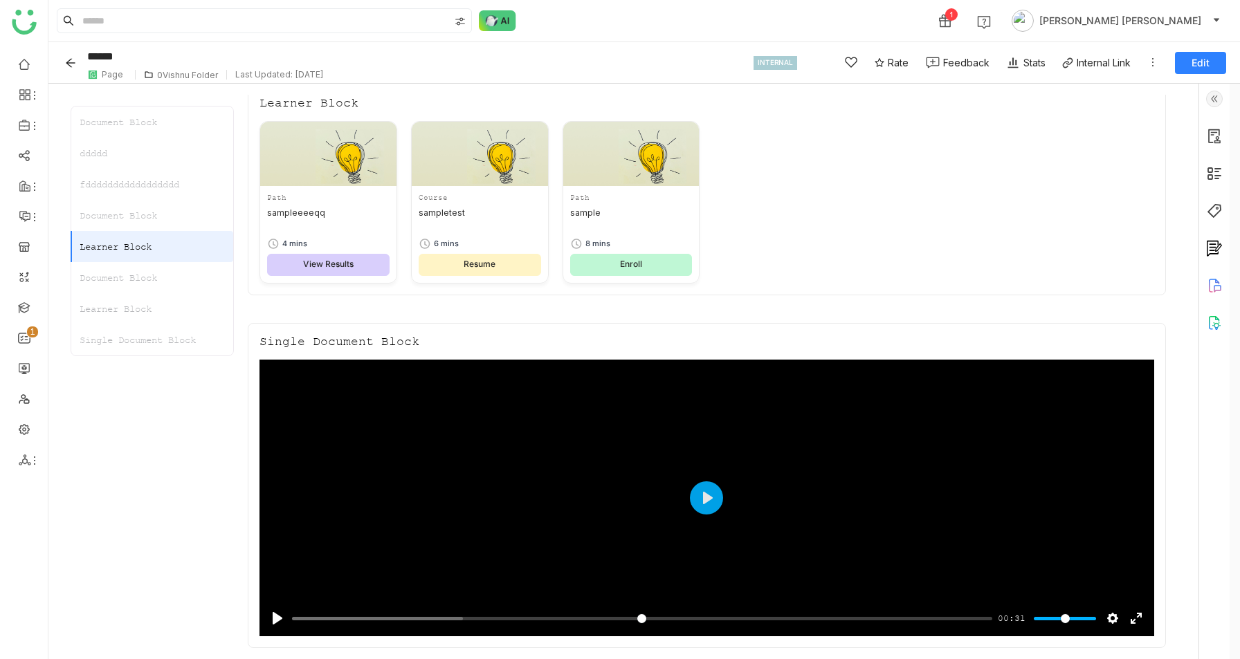
click at [132, 338] on div "Single Document Block" at bounding box center [152, 339] width 162 height 31
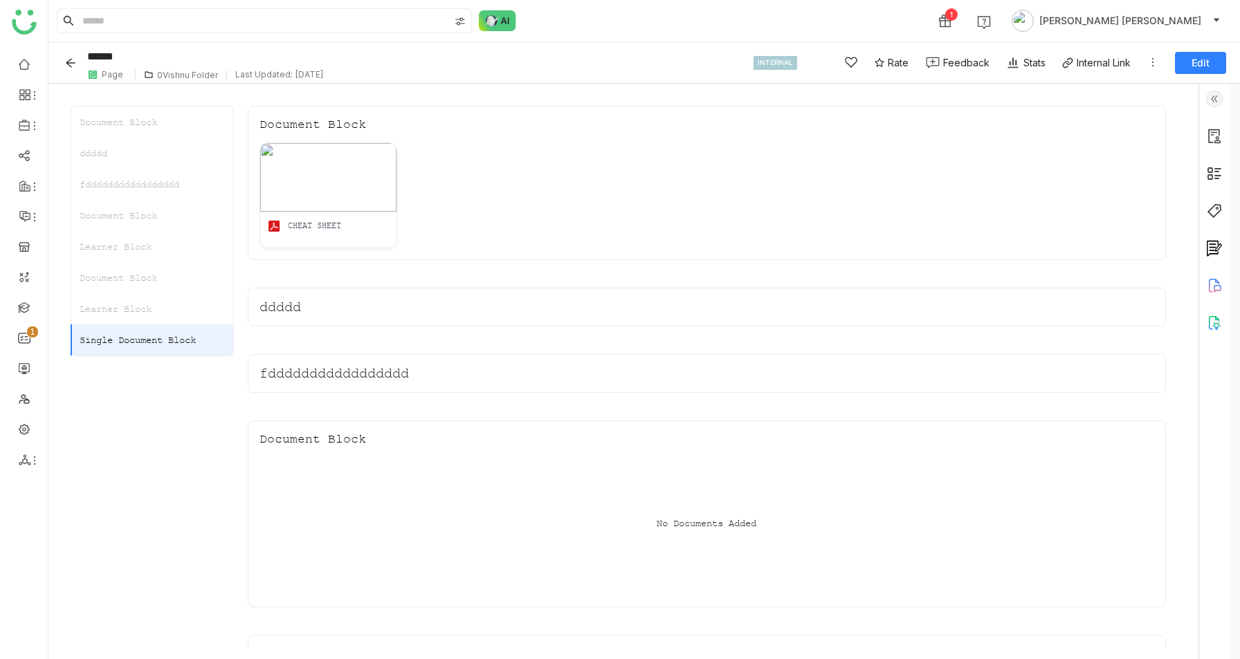
click at [147, 335] on div "Single Document Block" at bounding box center [152, 339] width 162 height 31
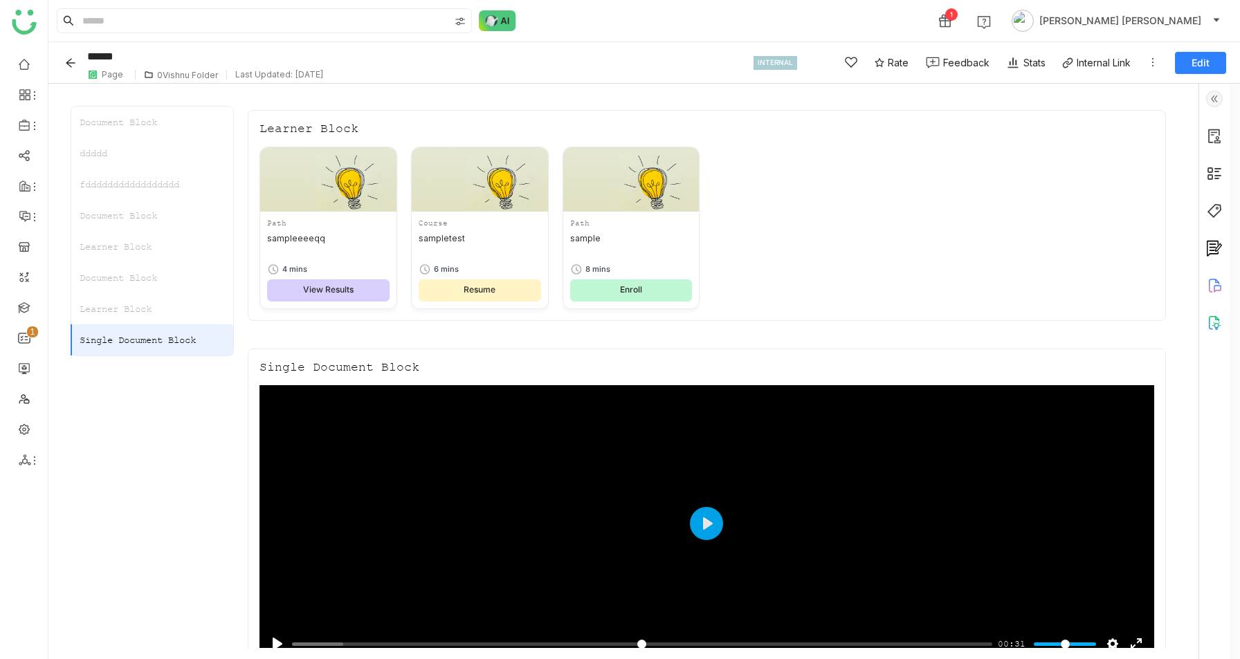
scroll to position [974, 0]
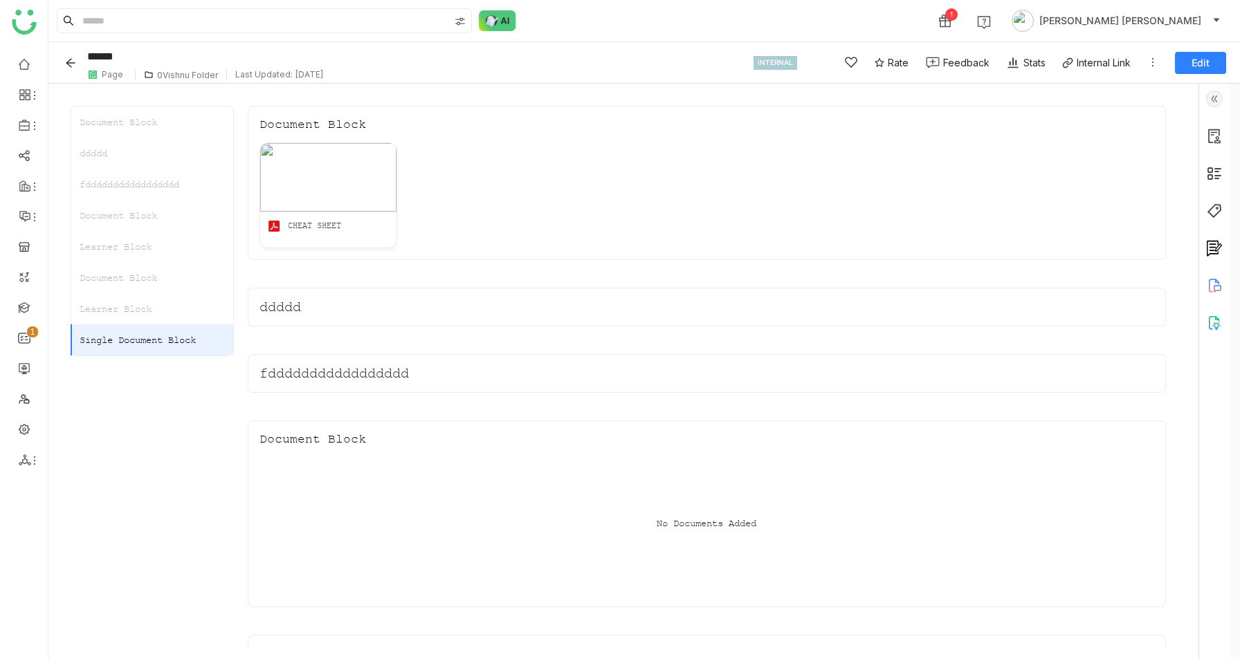
click at [1208, 58] on button "Edit" at bounding box center [1200, 63] width 51 height 22
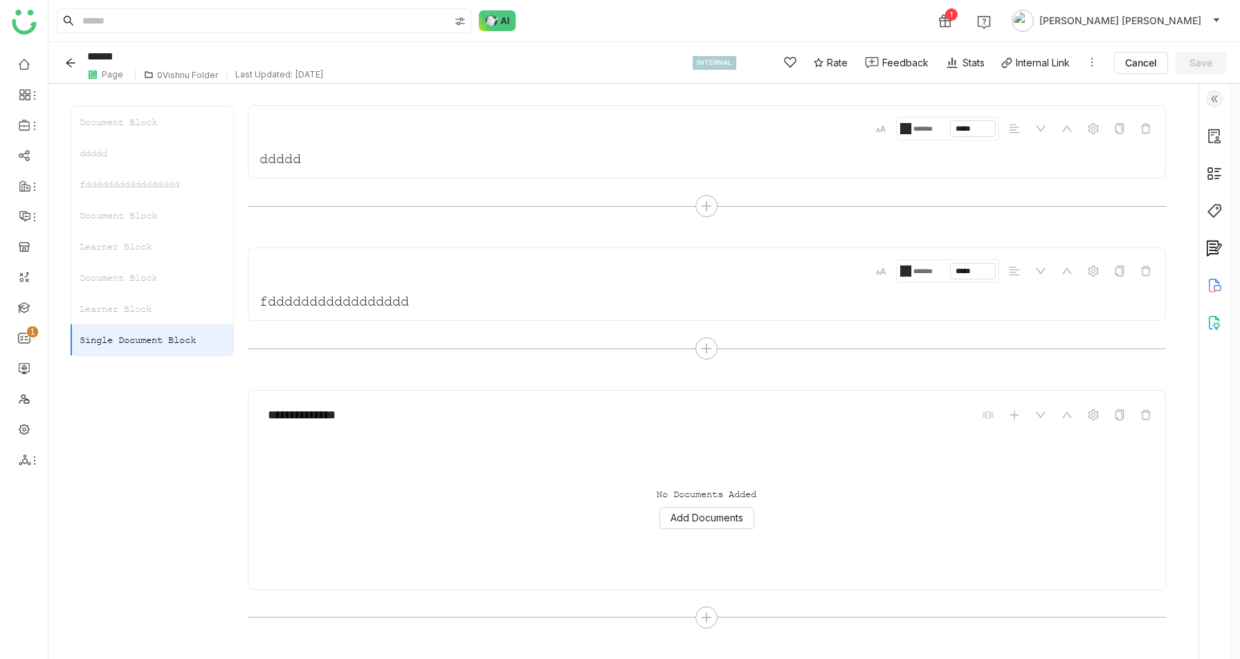
scroll to position [201, 0]
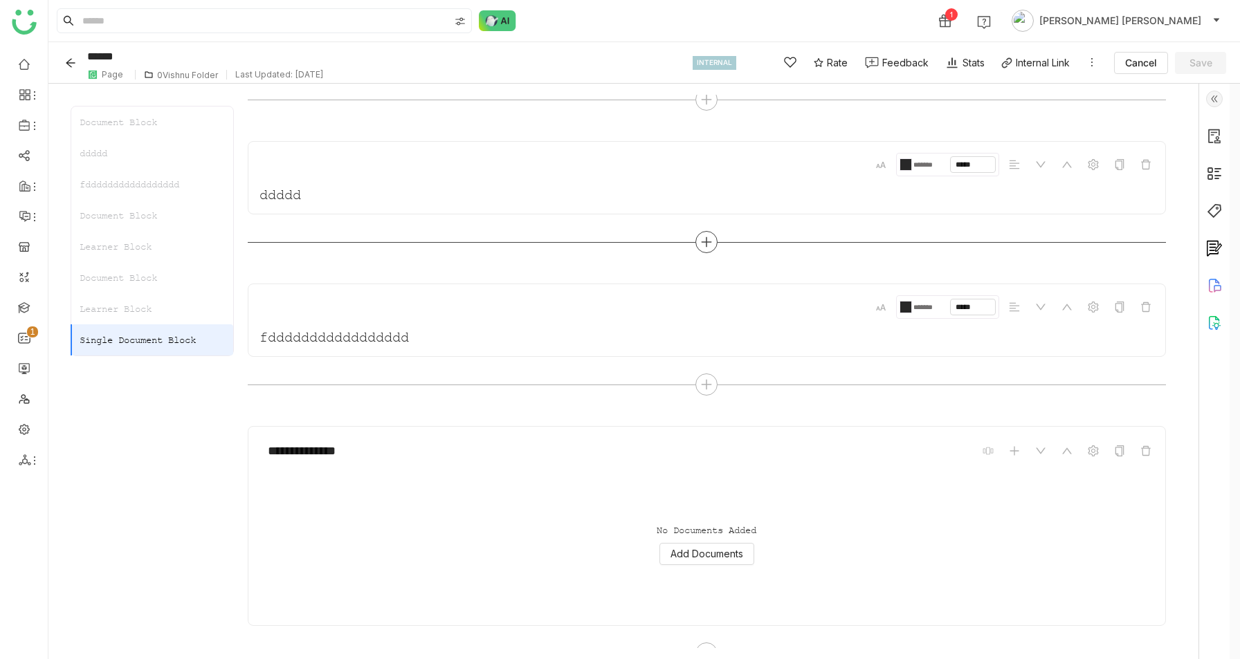
click at [712, 241] on icon at bounding box center [706, 242] width 12 height 12
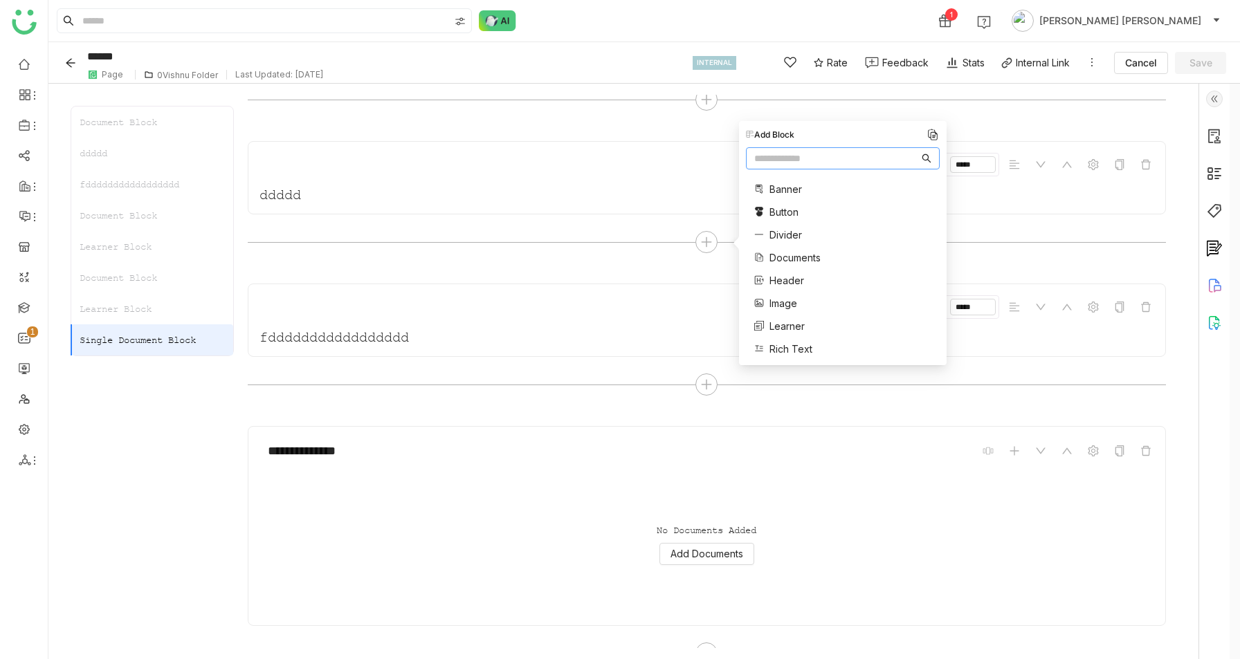
scroll to position [37, 0]
click at [791, 315] on span "Rich Text" at bounding box center [790, 312] width 43 height 15
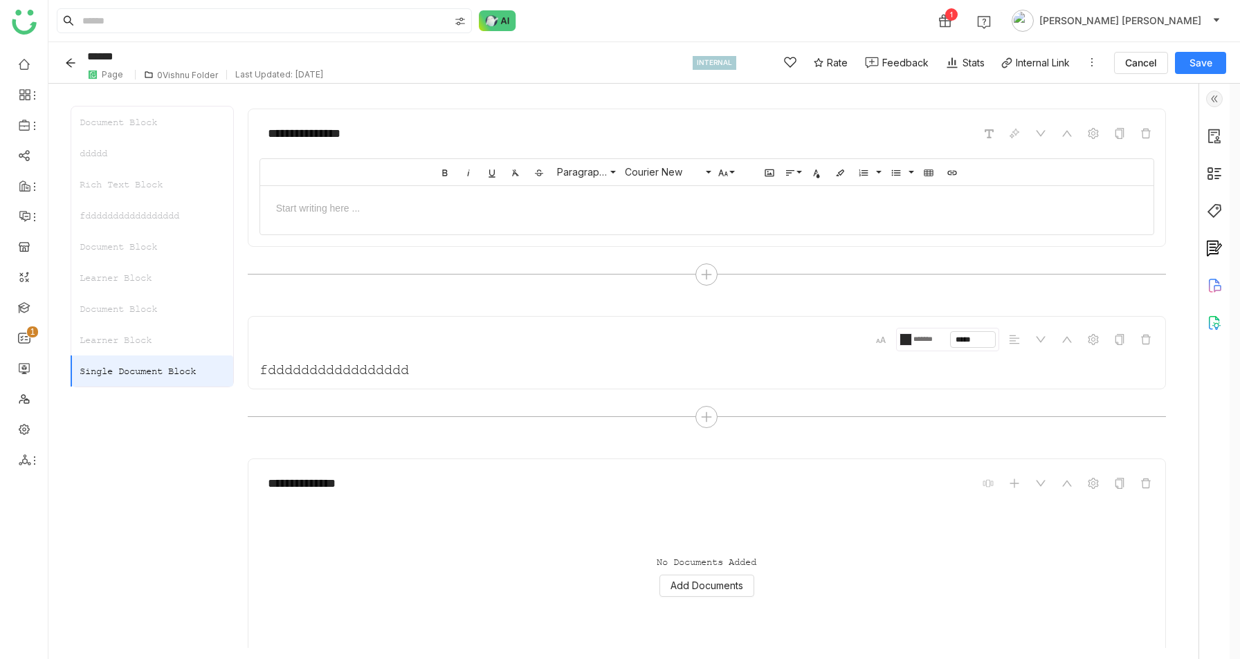
scroll to position [365, 0]
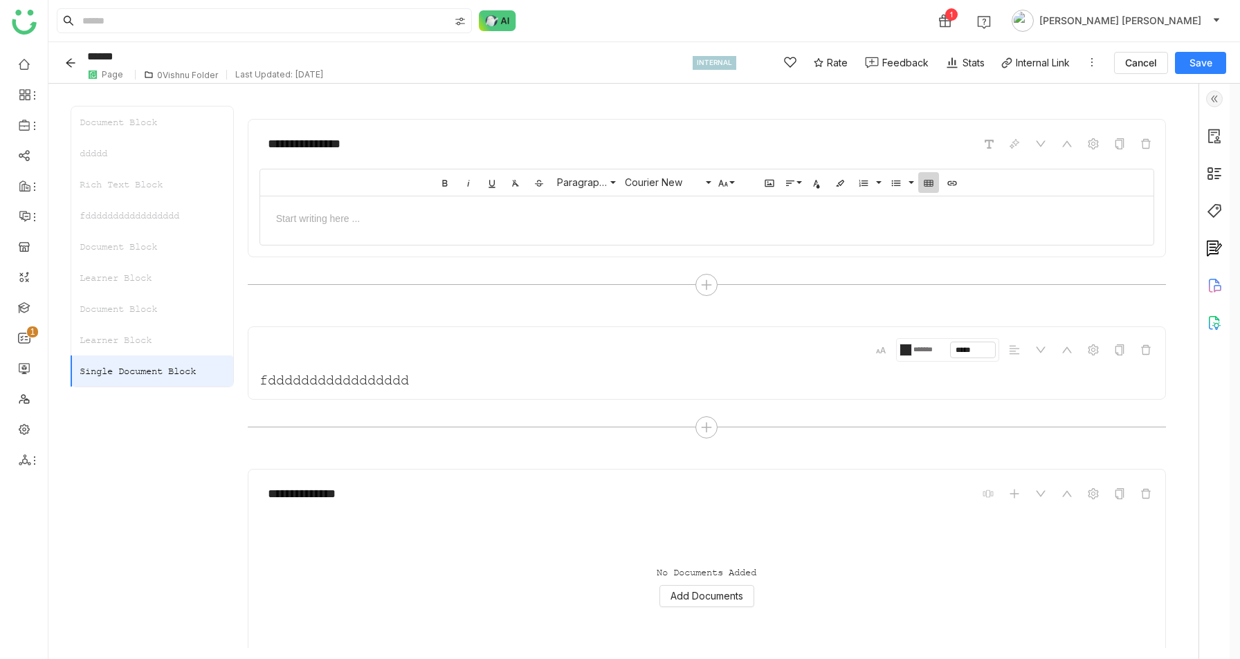
click at [933, 181] on icon "button" at bounding box center [928, 183] width 9 height 6
click at [1047, 251] on span at bounding box center [1049, 247] width 8 height 8
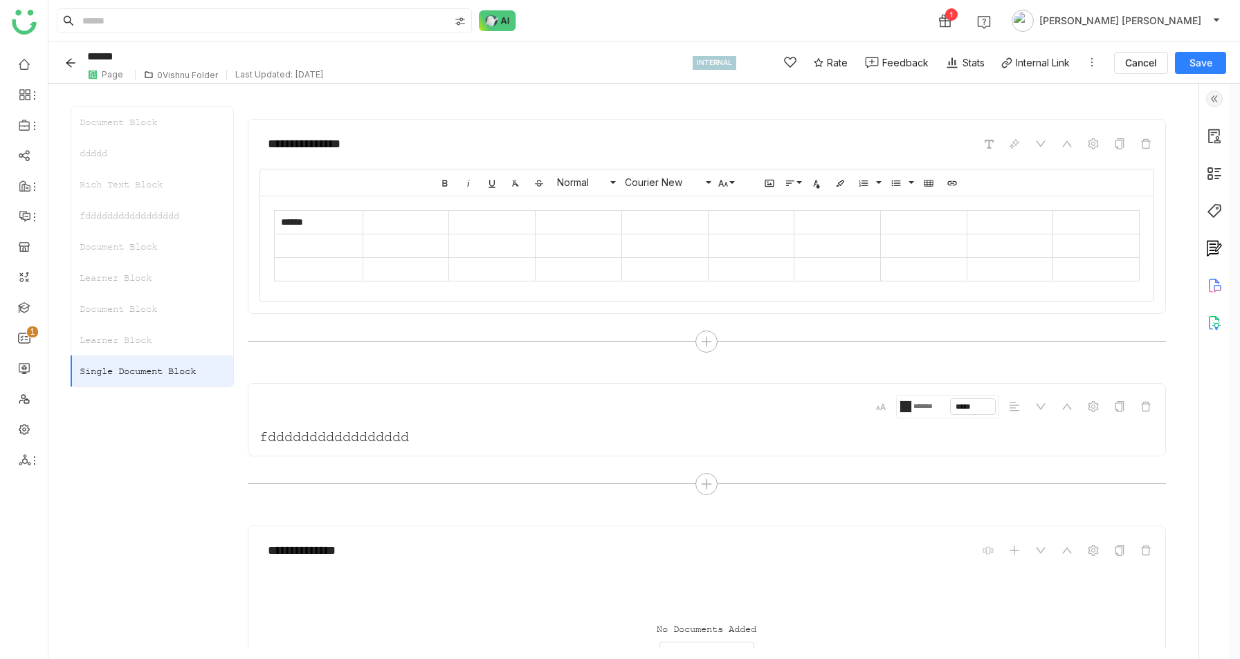
click at [1212, 66] on button "Save" at bounding box center [1200, 63] width 51 height 22
type input "******"
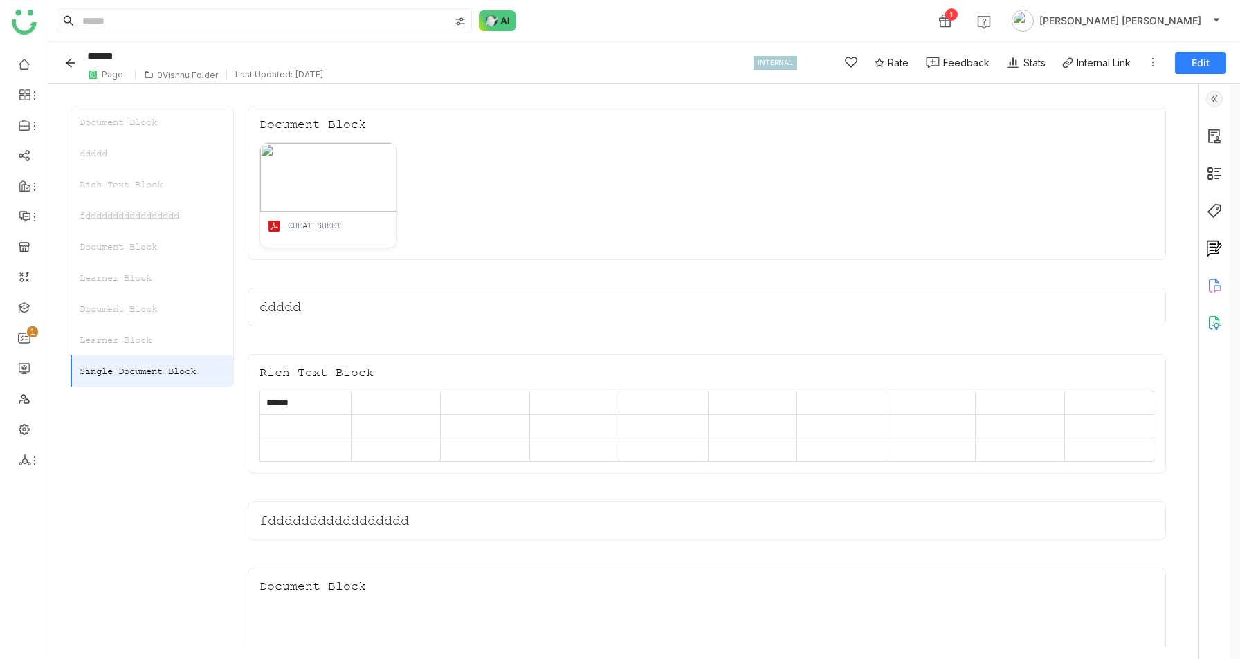
scroll to position [31, 0]
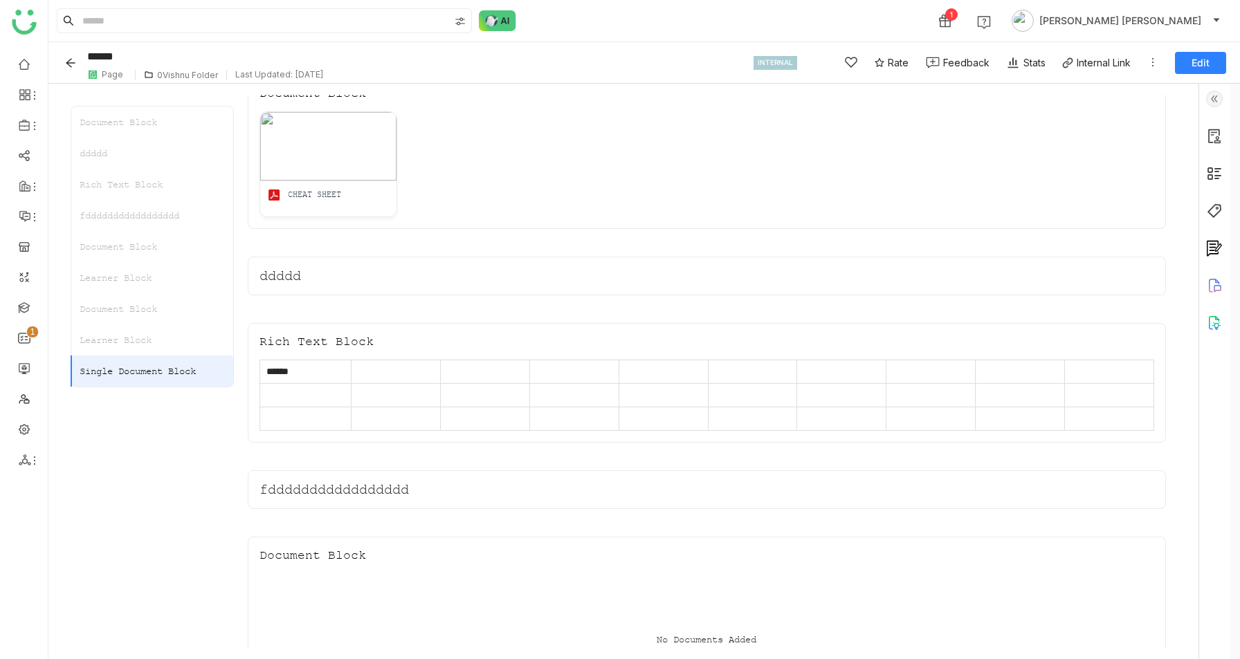
click at [122, 210] on div "fddddddddddddddddd" at bounding box center [152, 215] width 162 height 31
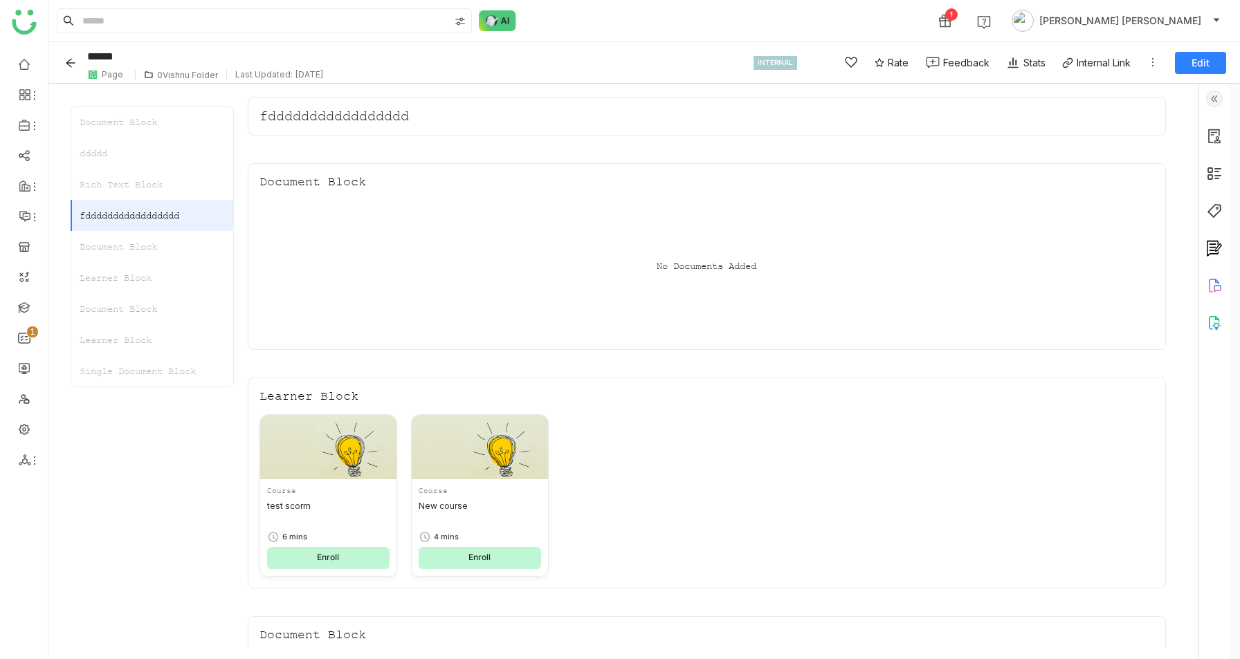
scroll to position [407, 0]
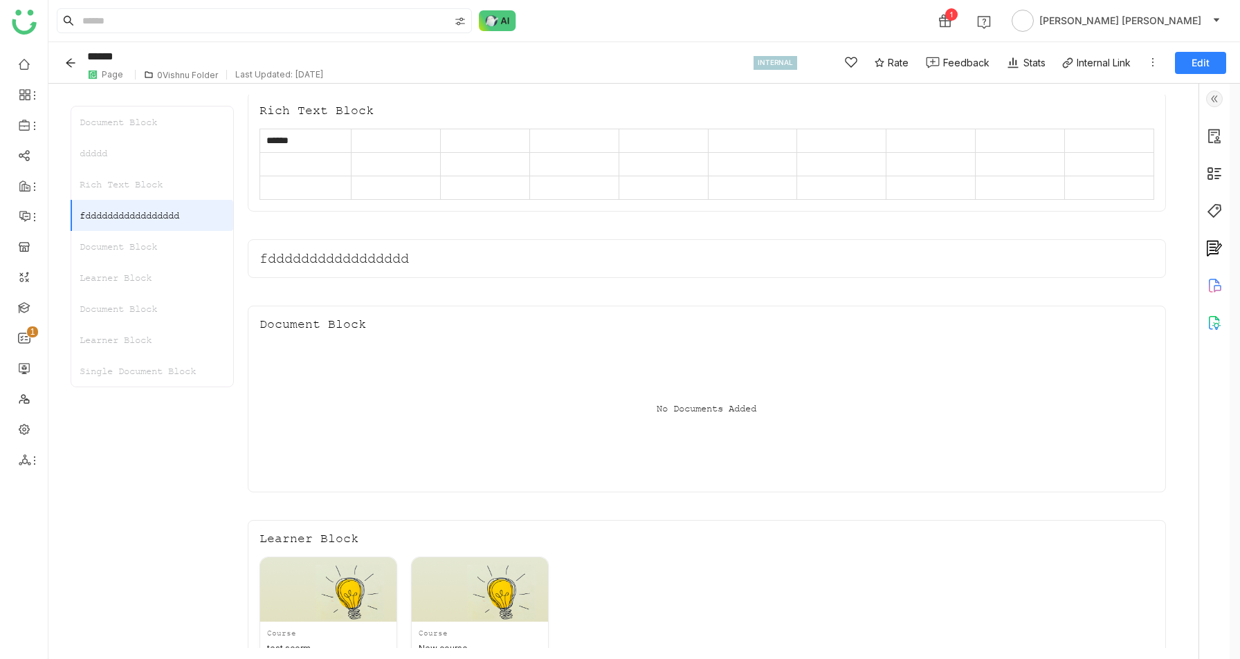
scroll to position [261, 0]
click at [149, 373] on div "Single Document Block" at bounding box center [152, 371] width 162 height 31
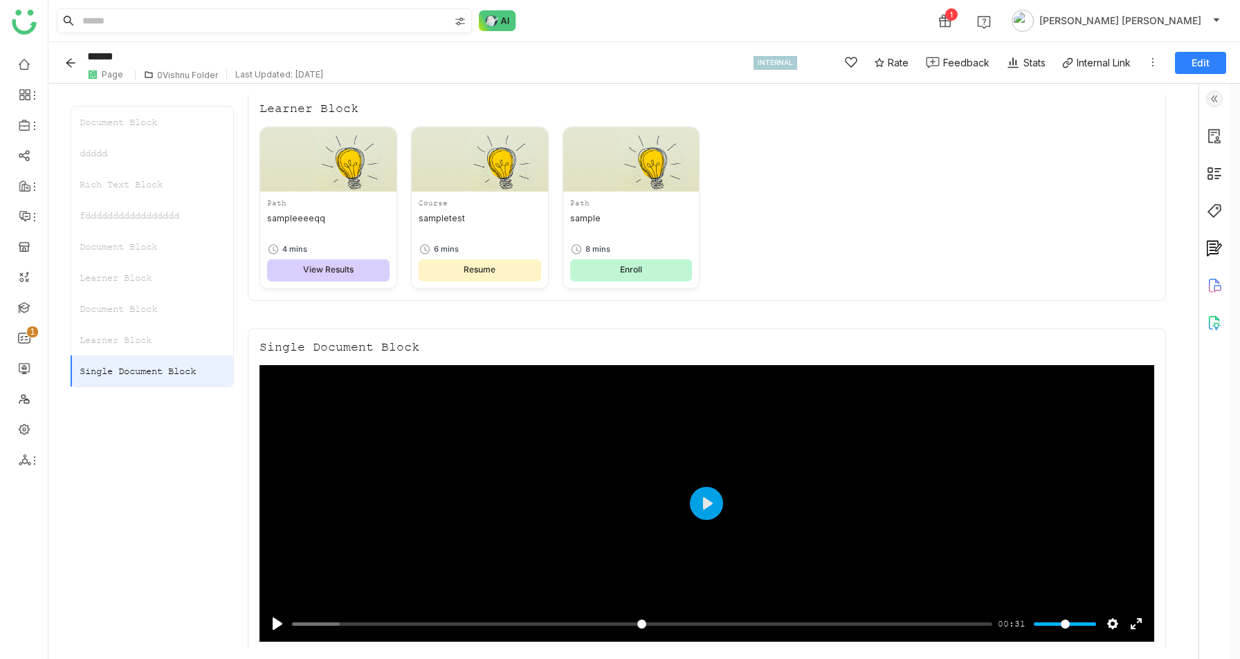
scroll to position [1121, 0]
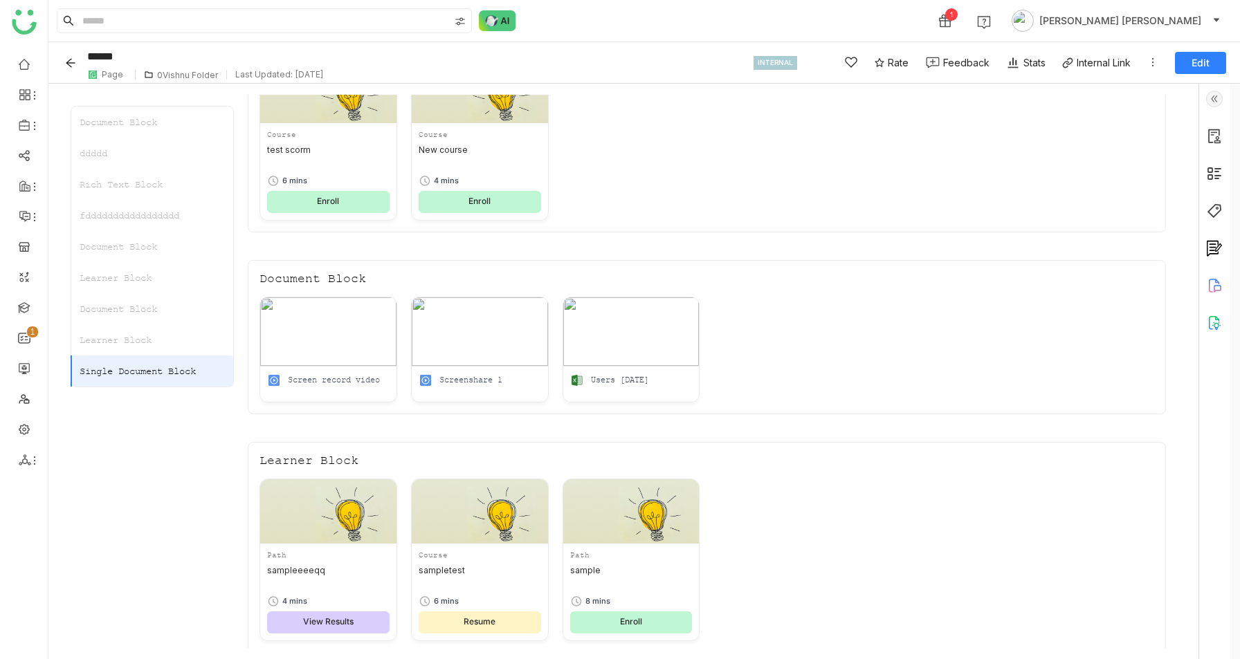
scroll to position [763, 0]
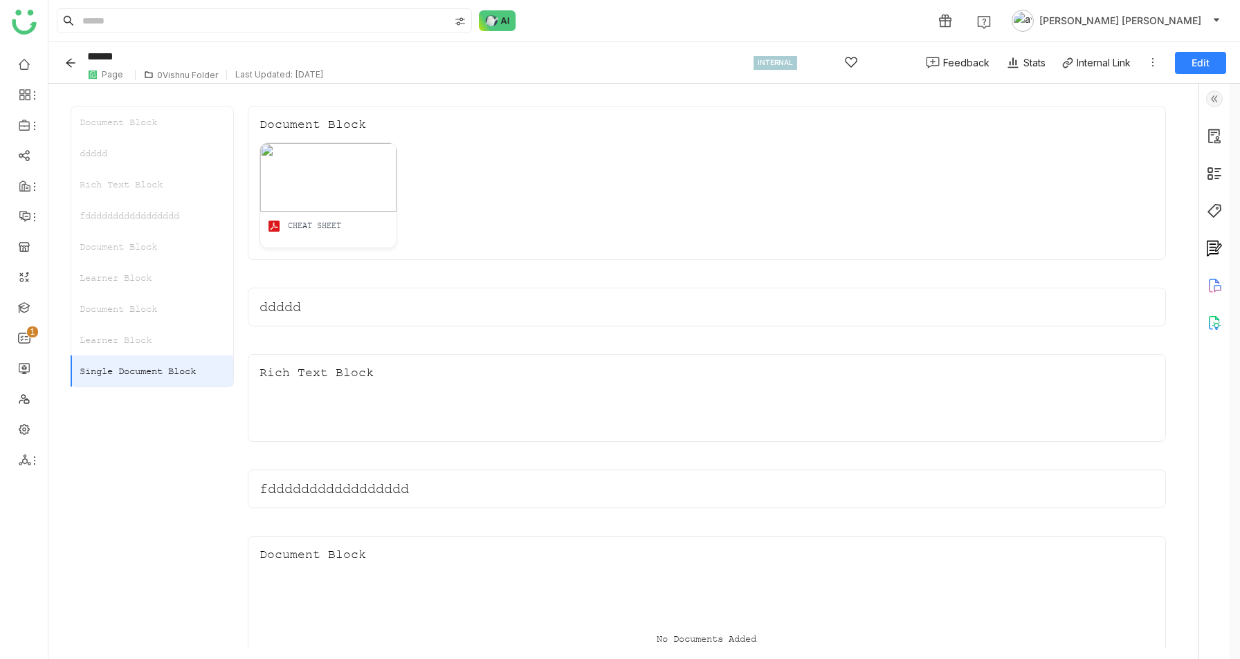
click at [1164, 25] on span "[PERSON_NAME] [PERSON_NAME]" at bounding box center [1120, 20] width 162 height 15
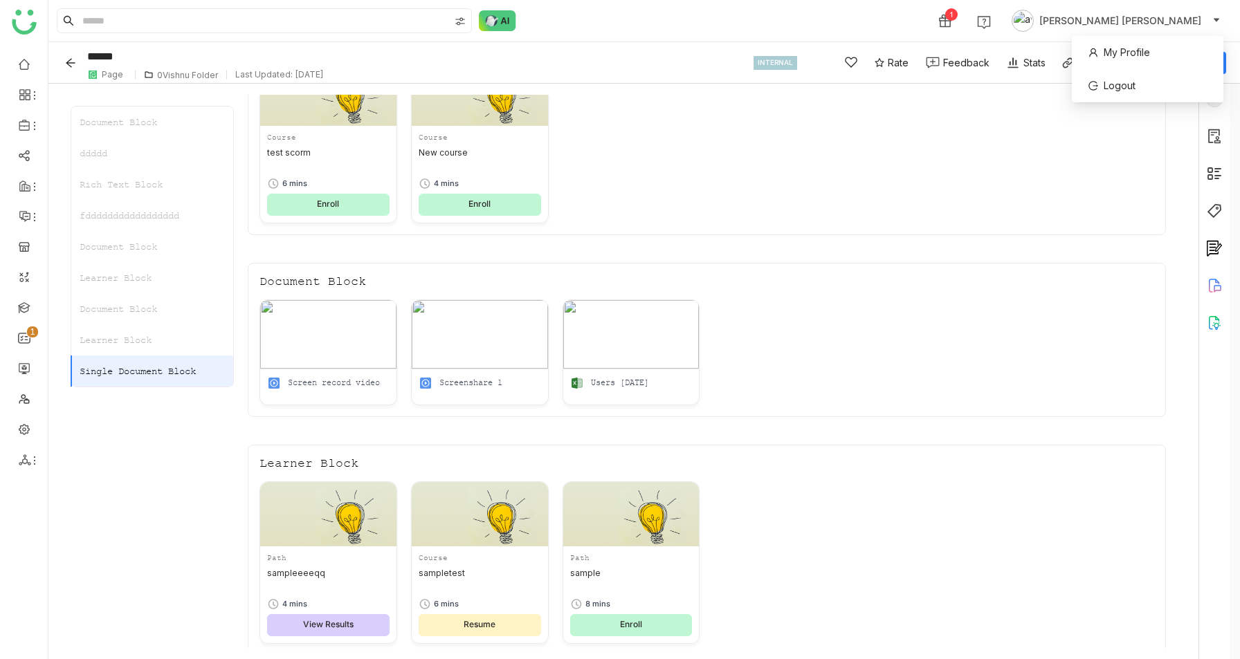
scroll to position [762, 0]
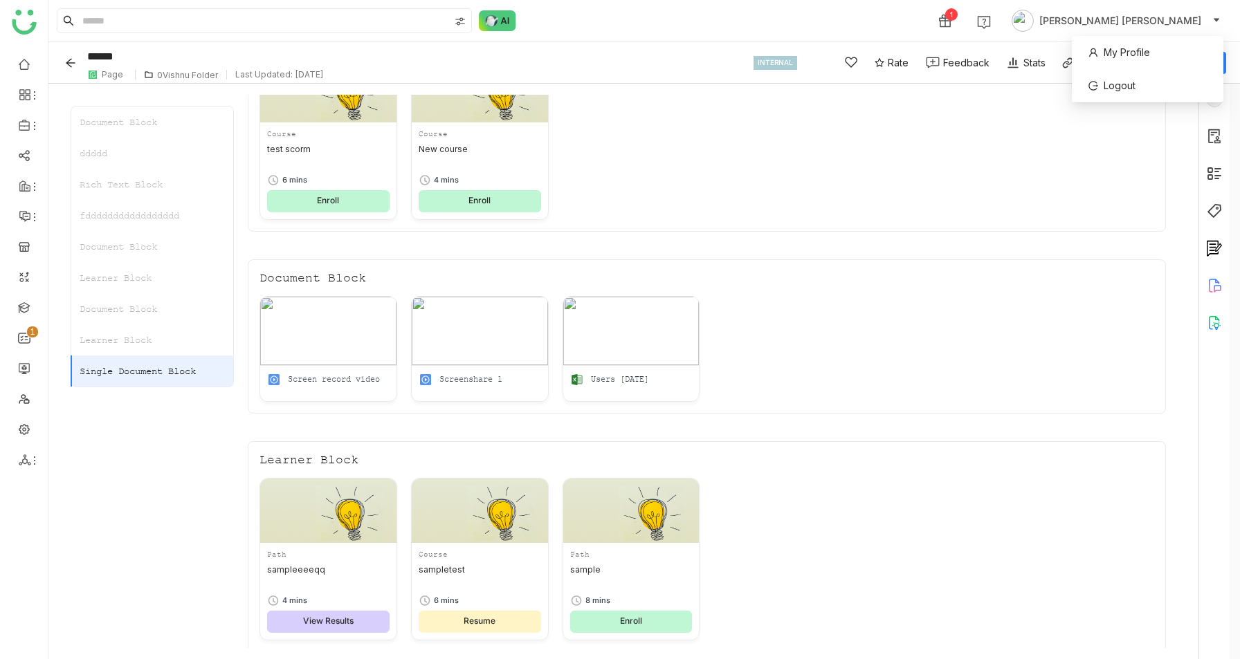
click at [181, 361] on div "Single Document Block" at bounding box center [152, 371] width 162 height 31
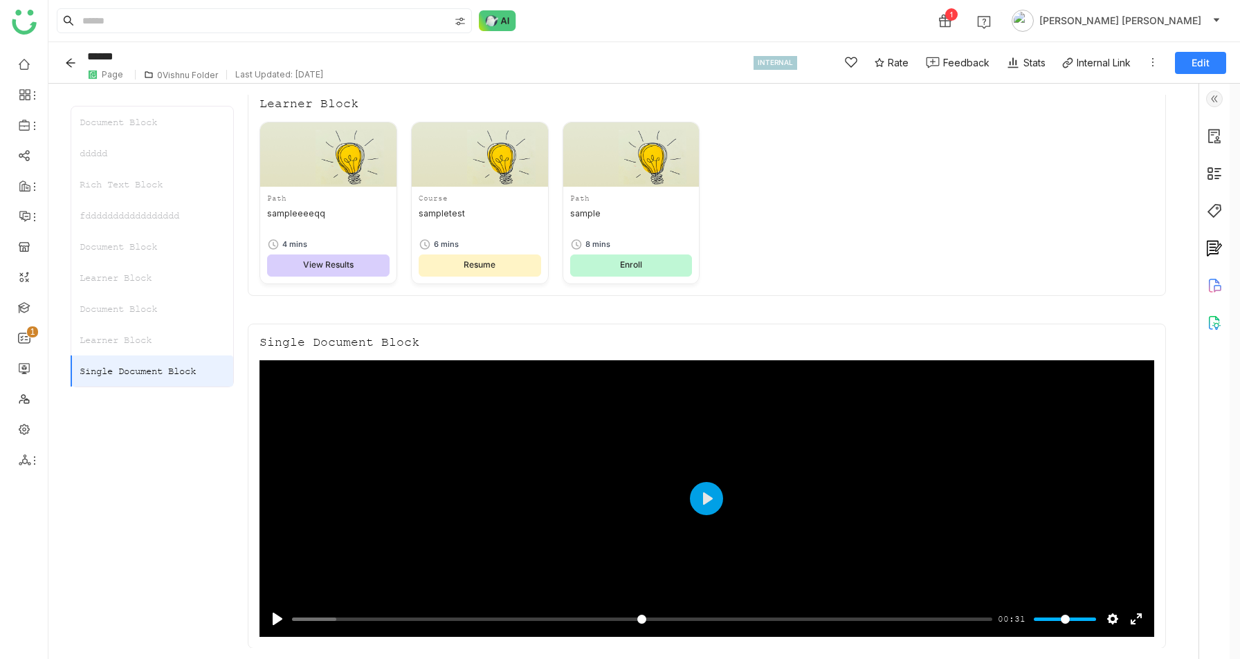
scroll to position [1121, 0]
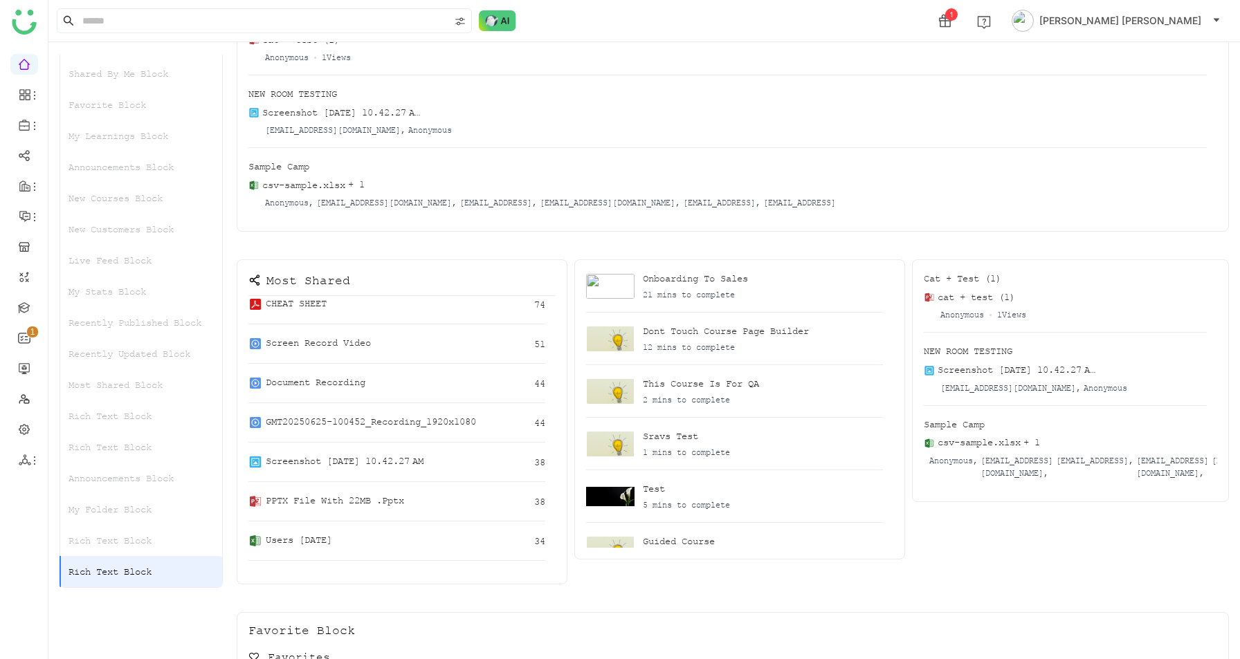
scroll to position [7401, 0]
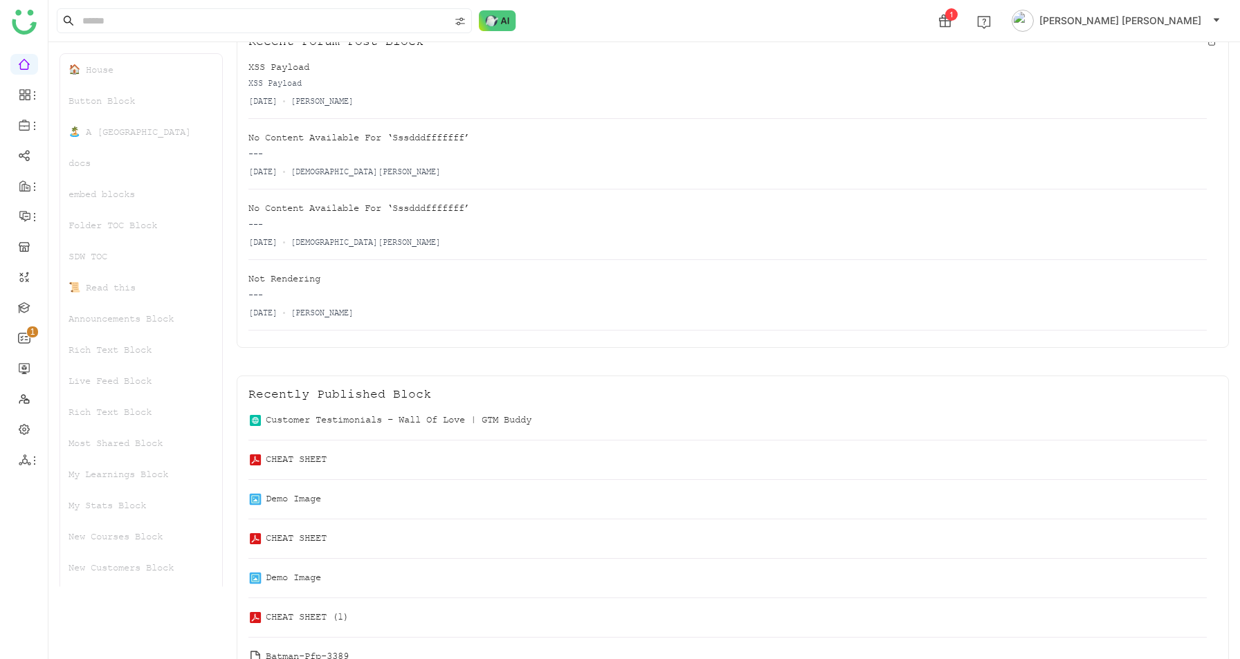
scroll to position [5331, 0]
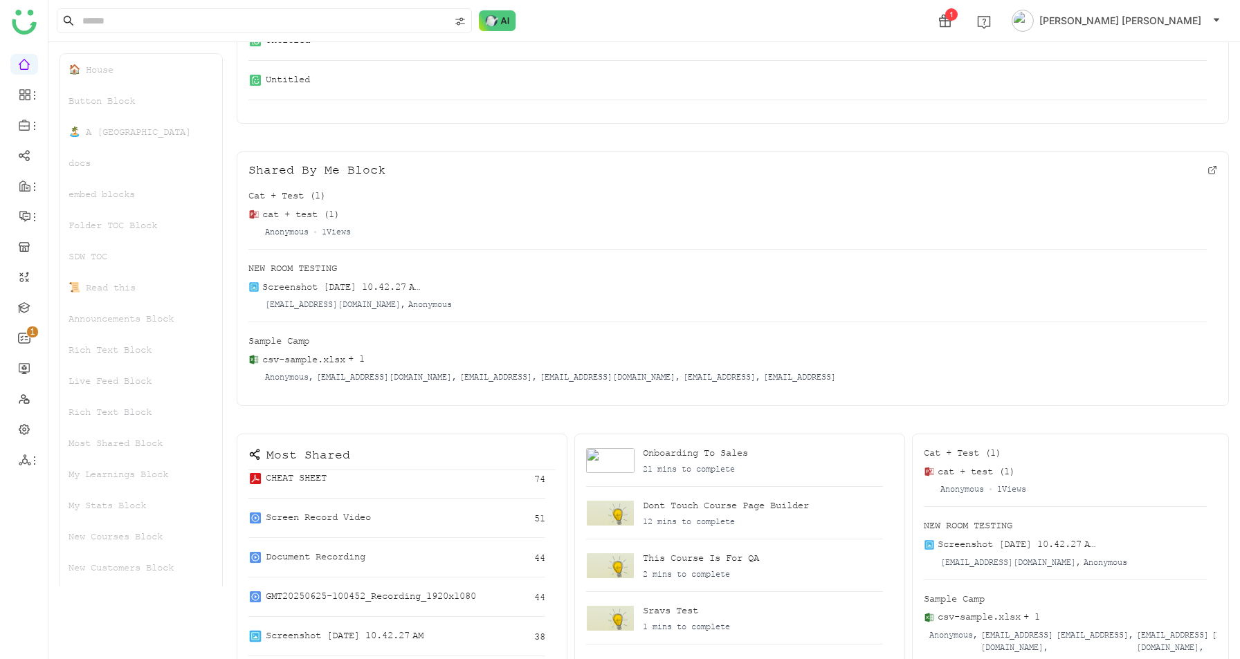
click at [133, 349] on div "Rich Text Block" at bounding box center [141, 349] width 162 height 31
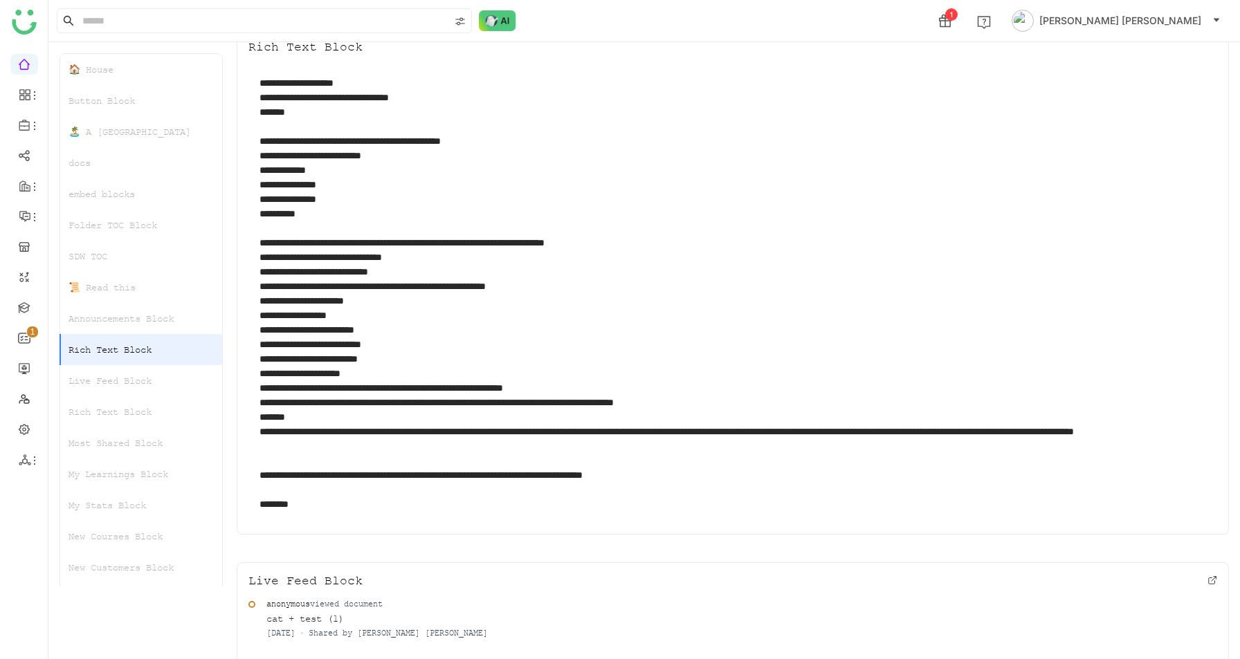
scroll to position [1745, 0]
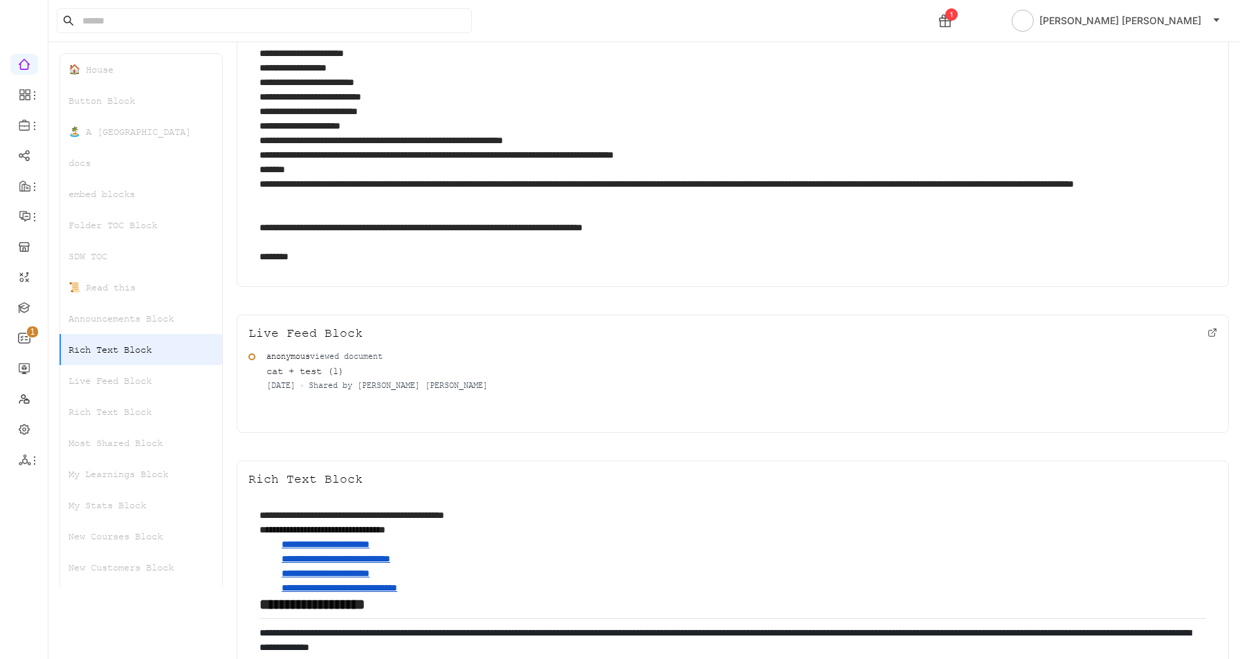
scroll to position [1754, 0]
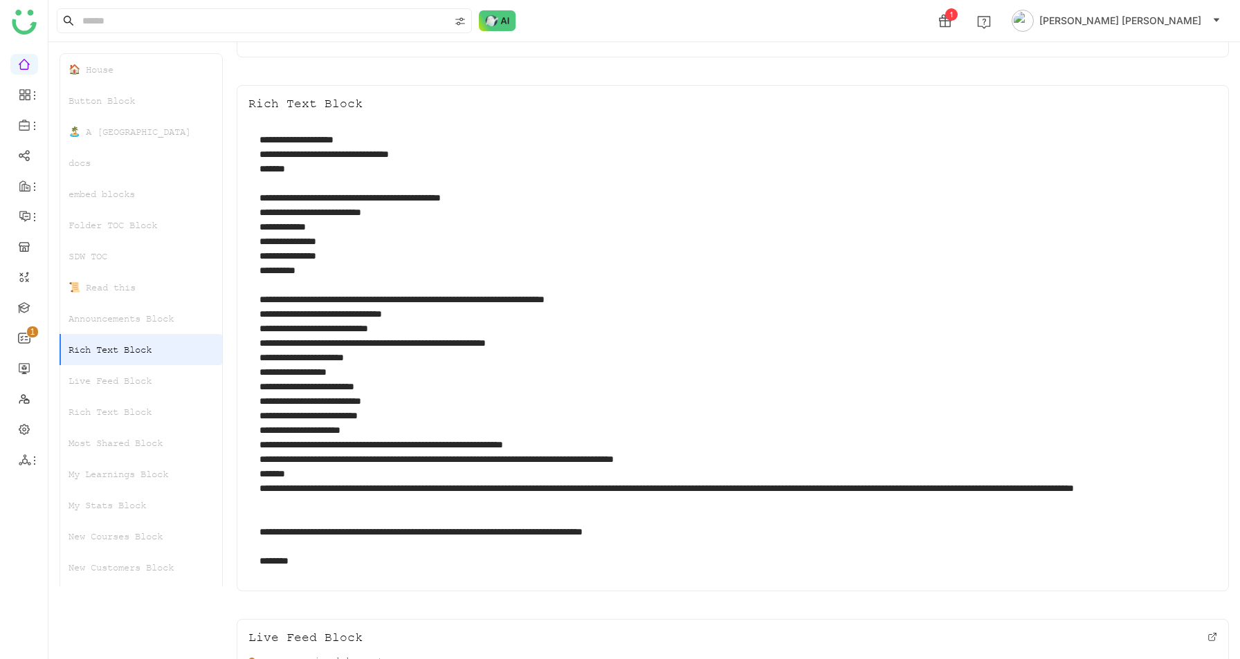
scroll to position [1926, 0]
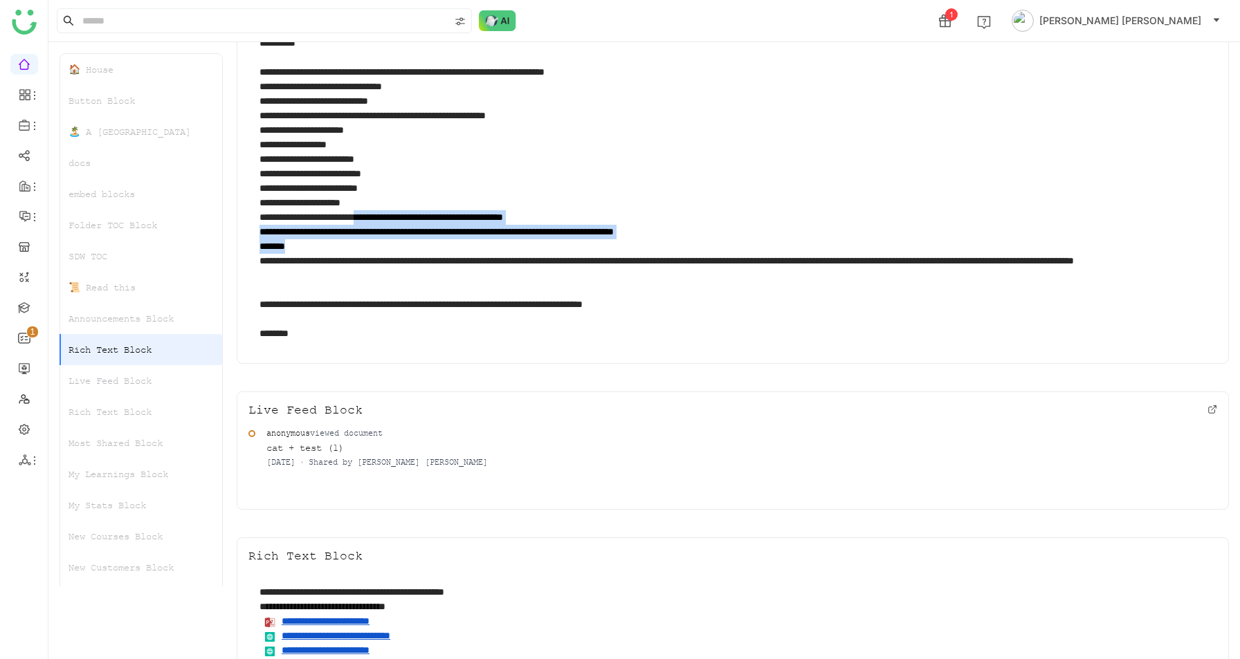
drag, startPoint x: 563, startPoint y: 255, endPoint x: 413, endPoint y: 217, distance: 154.9
click at [413, 217] on div "**********" at bounding box center [732, 123] width 946 height 436
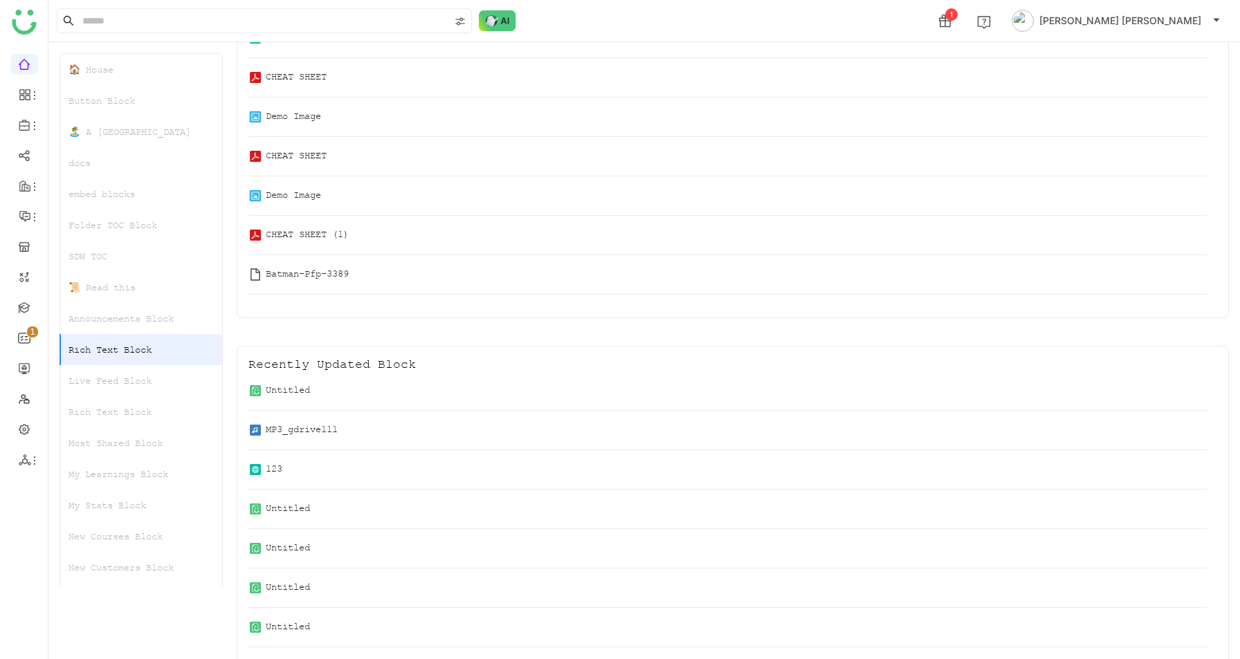
scroll to position [1745, 0]
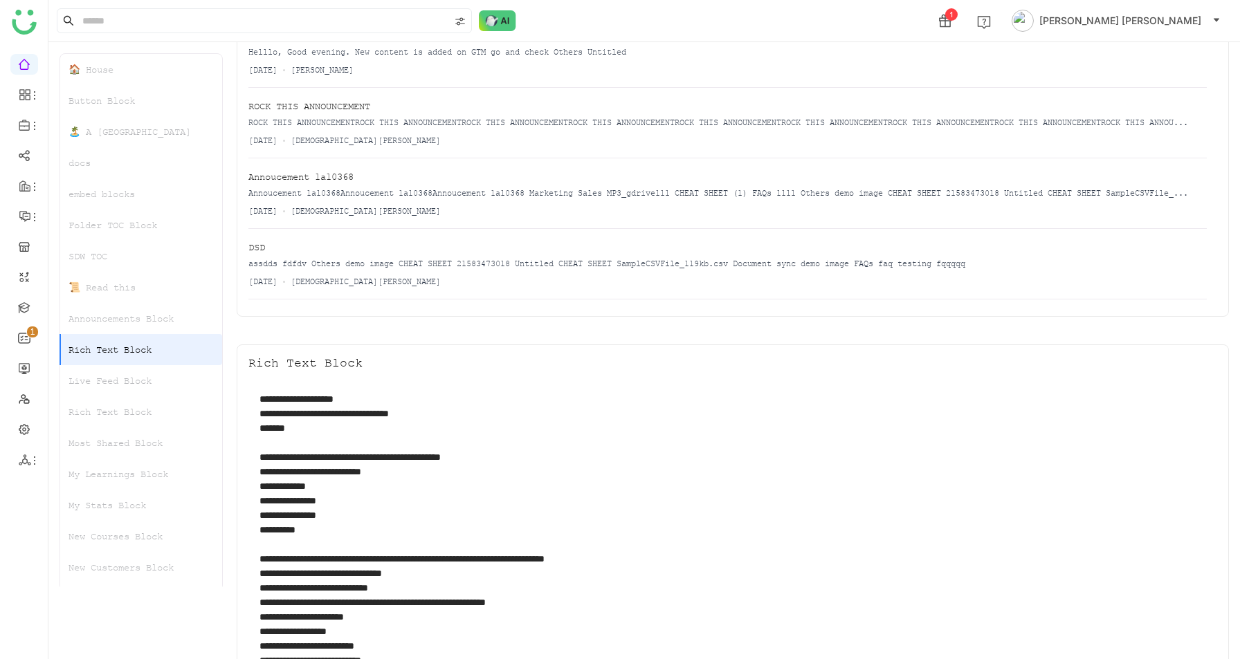
scroll to position [1242, 0]
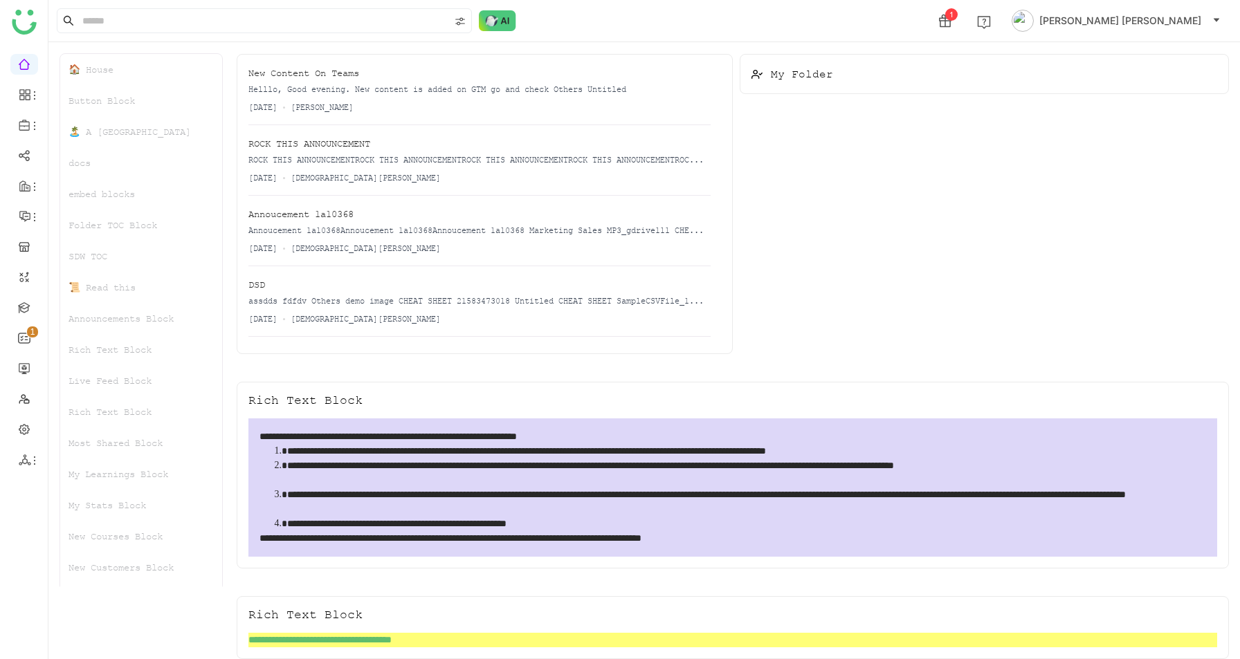
scroll to position [7401, 0]
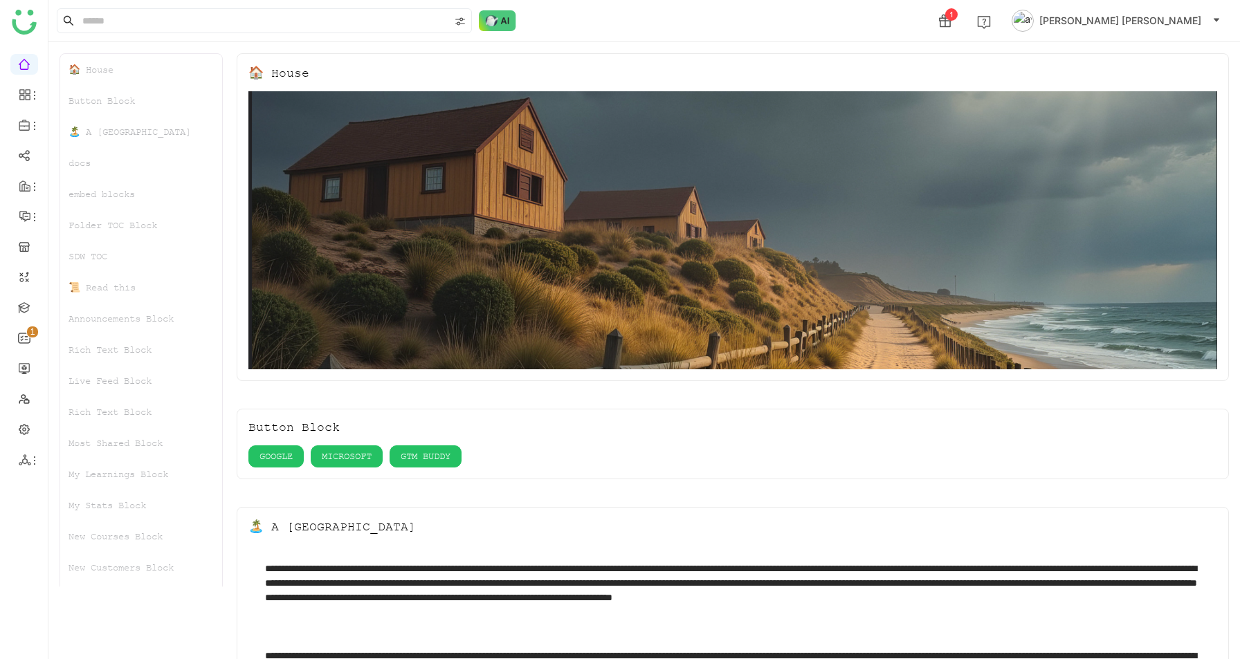
click at [1152, 26] on span "[PERSON_NAME] [PERSON_NAME]" at bounding box center [1120, 20] width 162 height 15
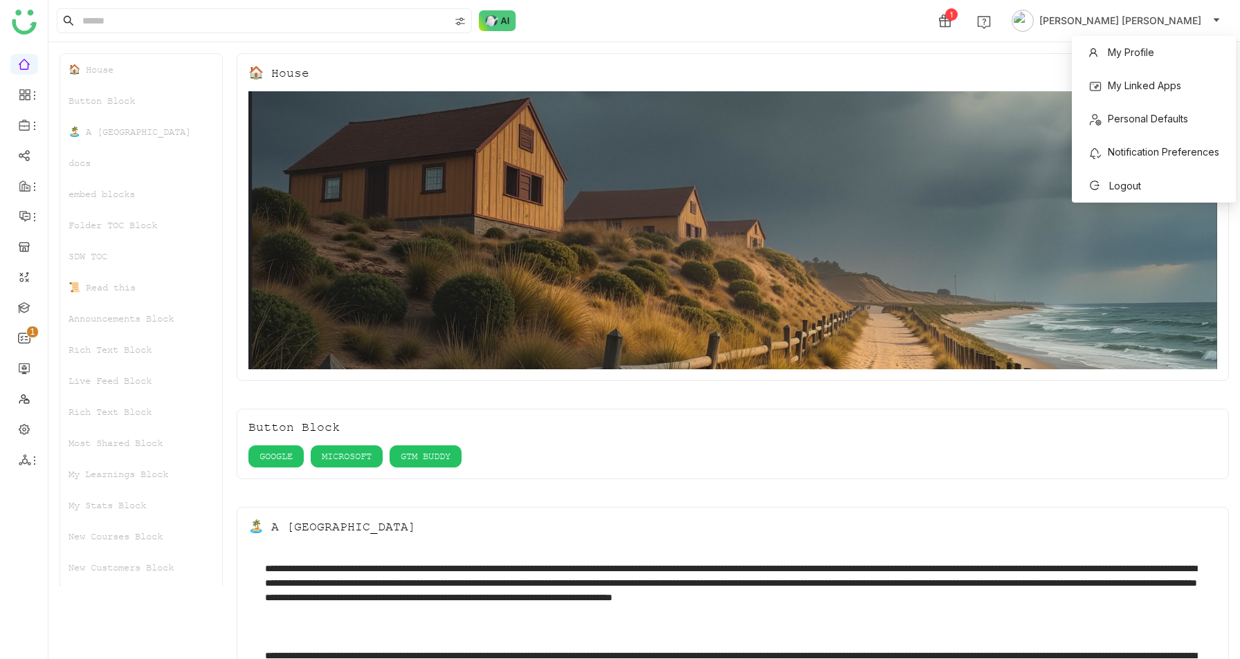
click at [834, 40] on div "1 Anil Reddy Kesireddy" at bounding box center [643, 21] width 1191 height 42
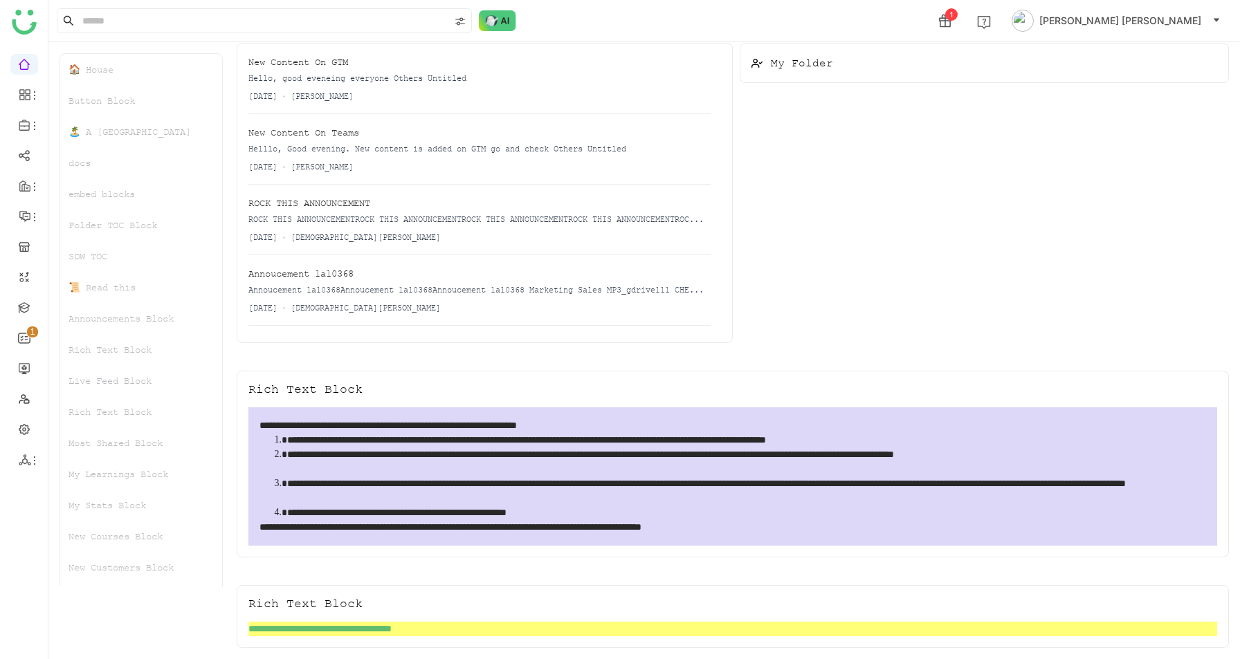
scroll to position [417, 0]
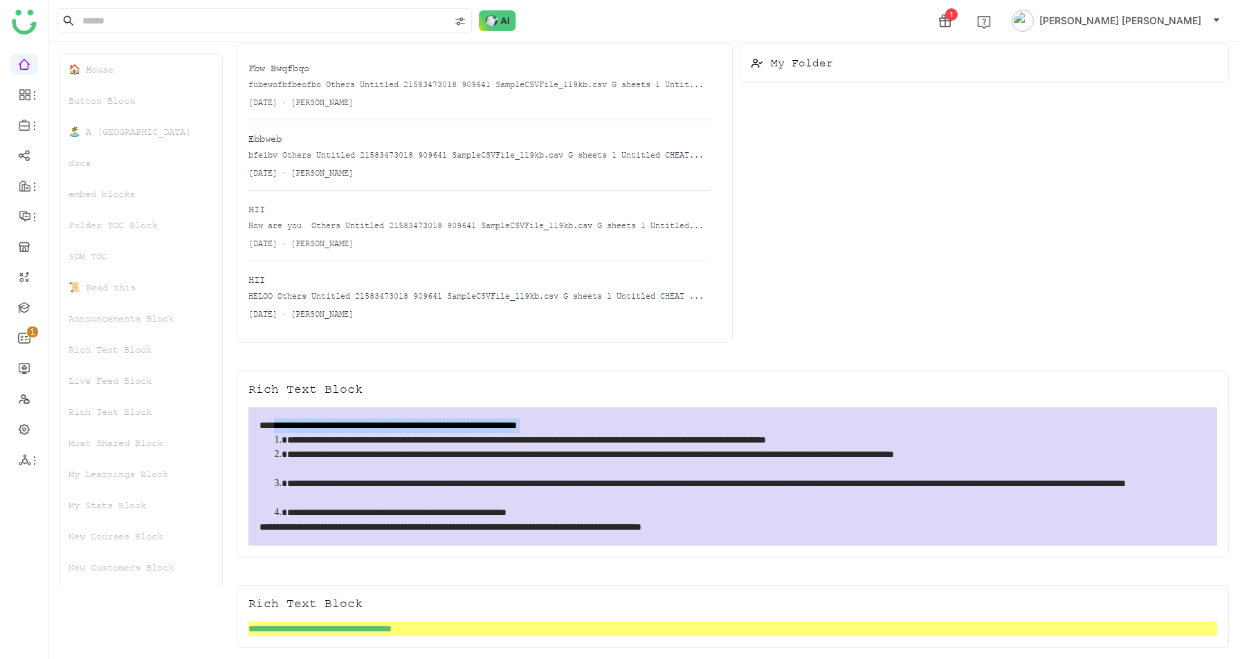
drag, startPoint x: 283, startPoint y: 423, endPoint x: 1239, endPoint y: 444, distance: 956.2
click at [1239, 444] on div "🏠 House Button Block 🏝️ A Calming Beach House docs embed blocks Folder TOC Bloc…" at bounding box center [643, 350] width 1191 height 617
click at [701, 461] on p "**********" at bounding box center [746, 462] width 919 height 29
click at [701, 460] on p "**********" at bounding box center [746, 462] width 919 height 29
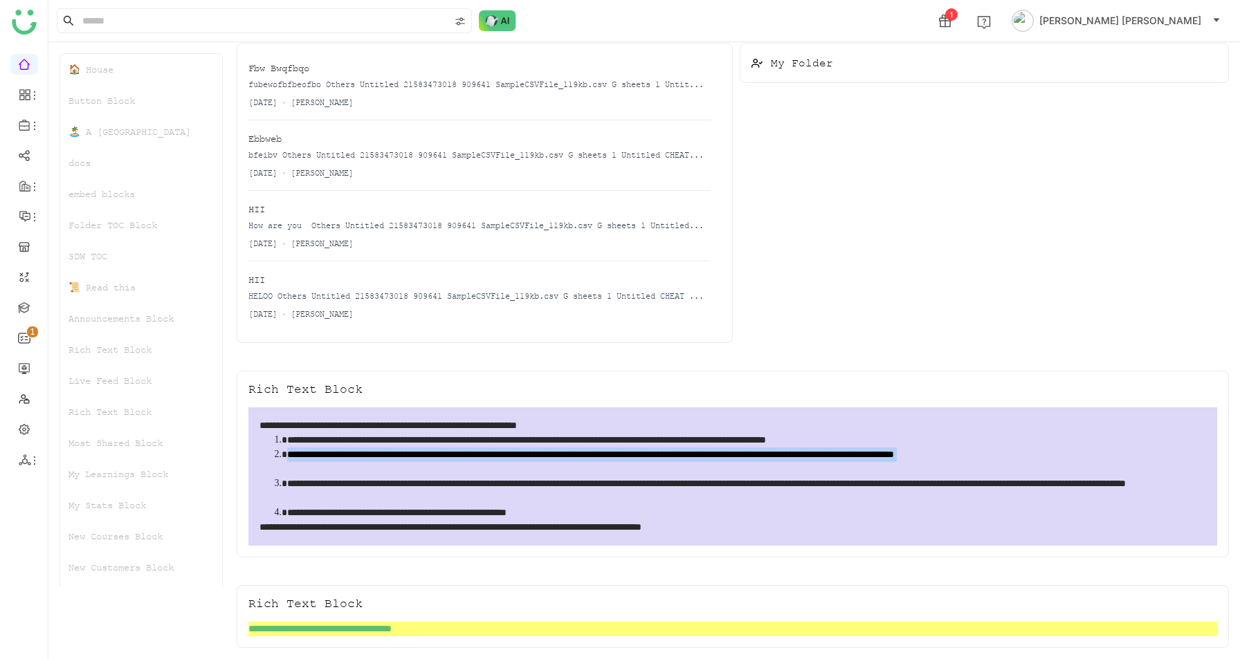
click at [701, 460] on p "**********" at bounding box center [746, 462] width 919 height 29
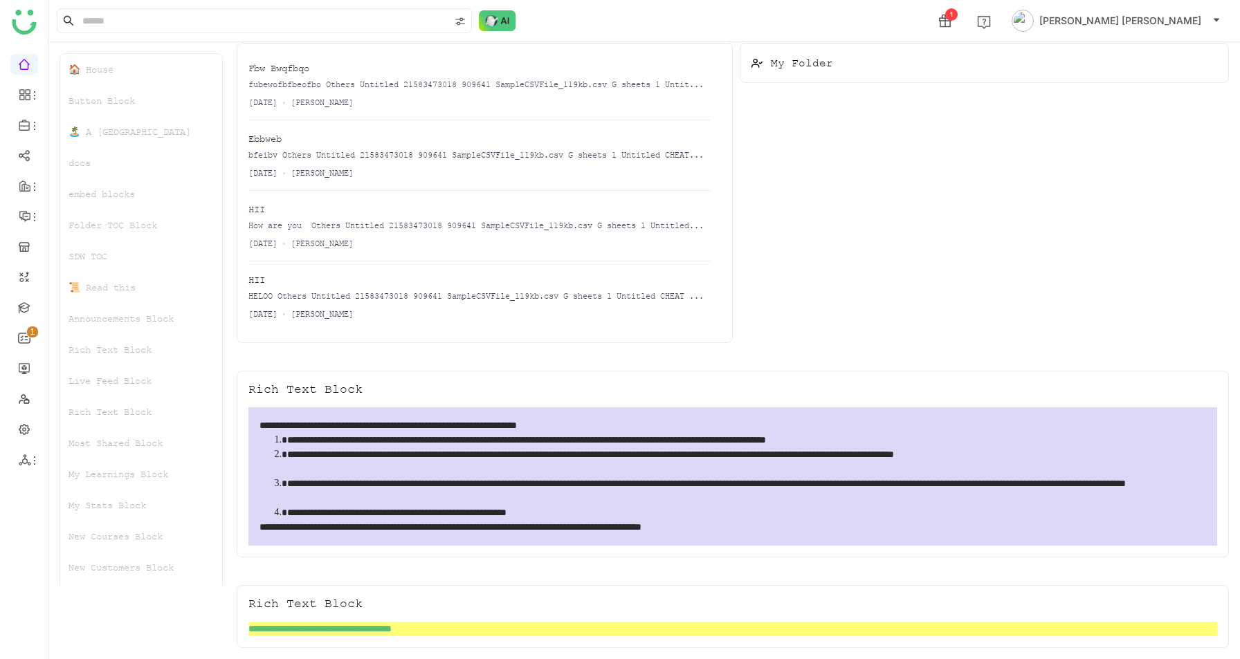
click at [103, 475] on div "My Learnings Block" at bounding box center [141, 474] width 162 height 31
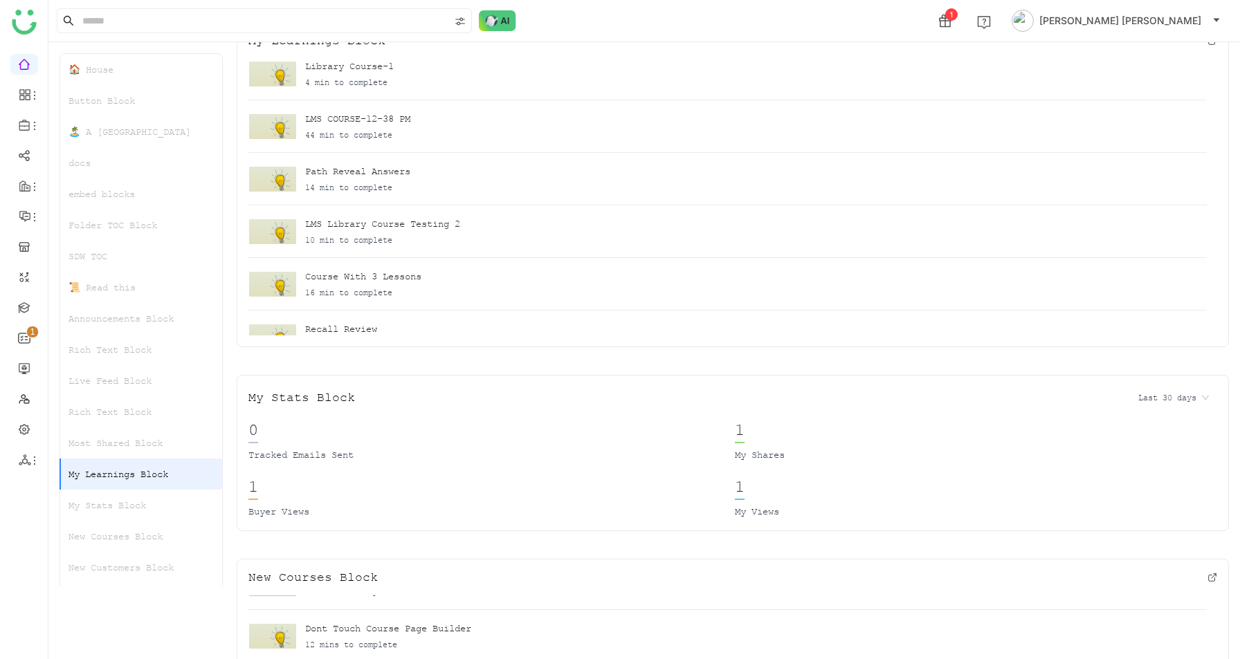
scroll to position [3336, 0]
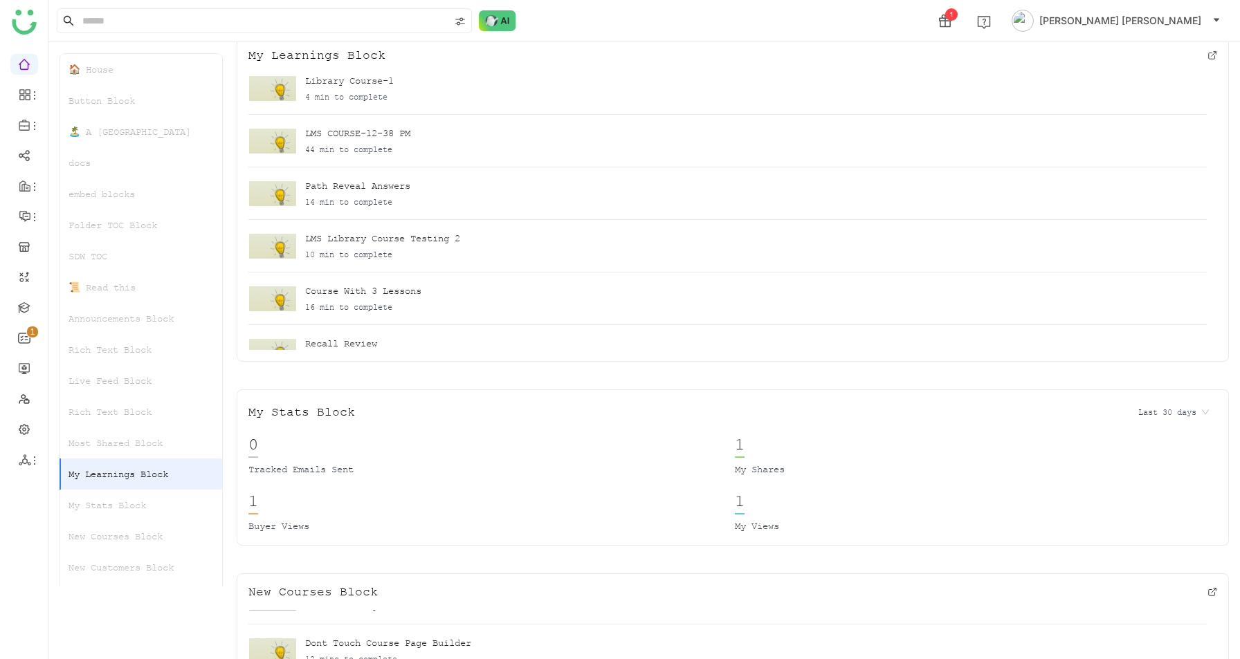
click at [107, 508] on div "My Stats Block" at bounding box center [141, 505] width 162 height 31
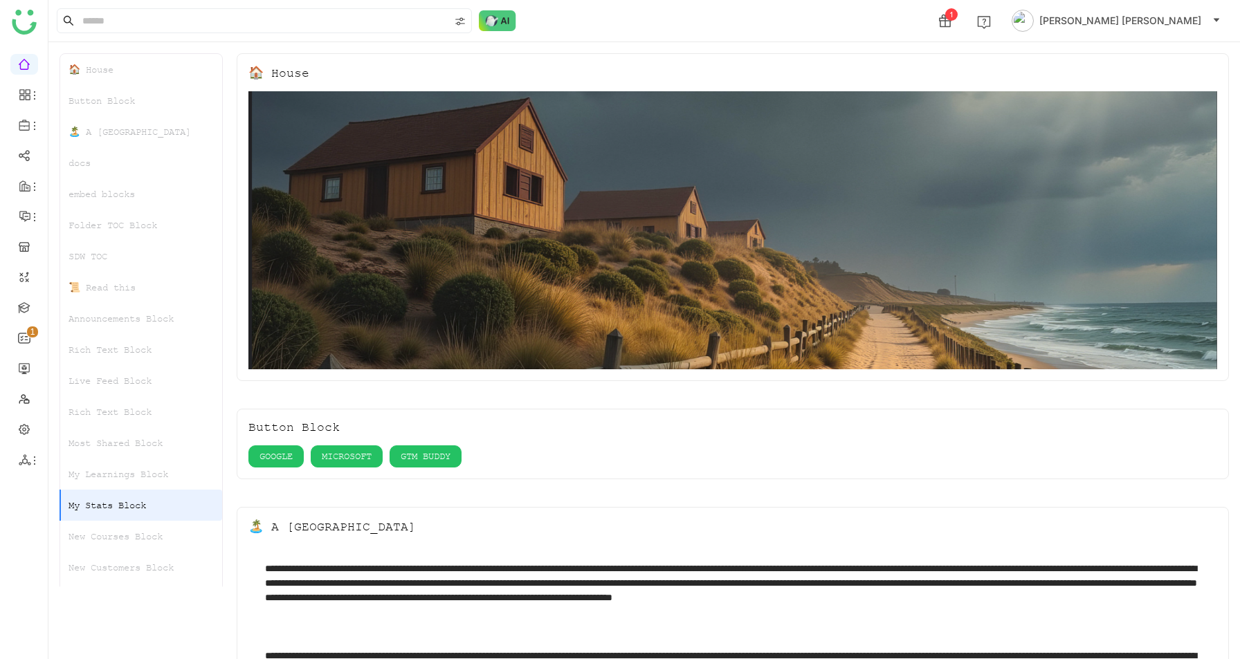
click at [124, 532] on div "New Courses Block" at bounding box center [141, 536] width 162 height 31
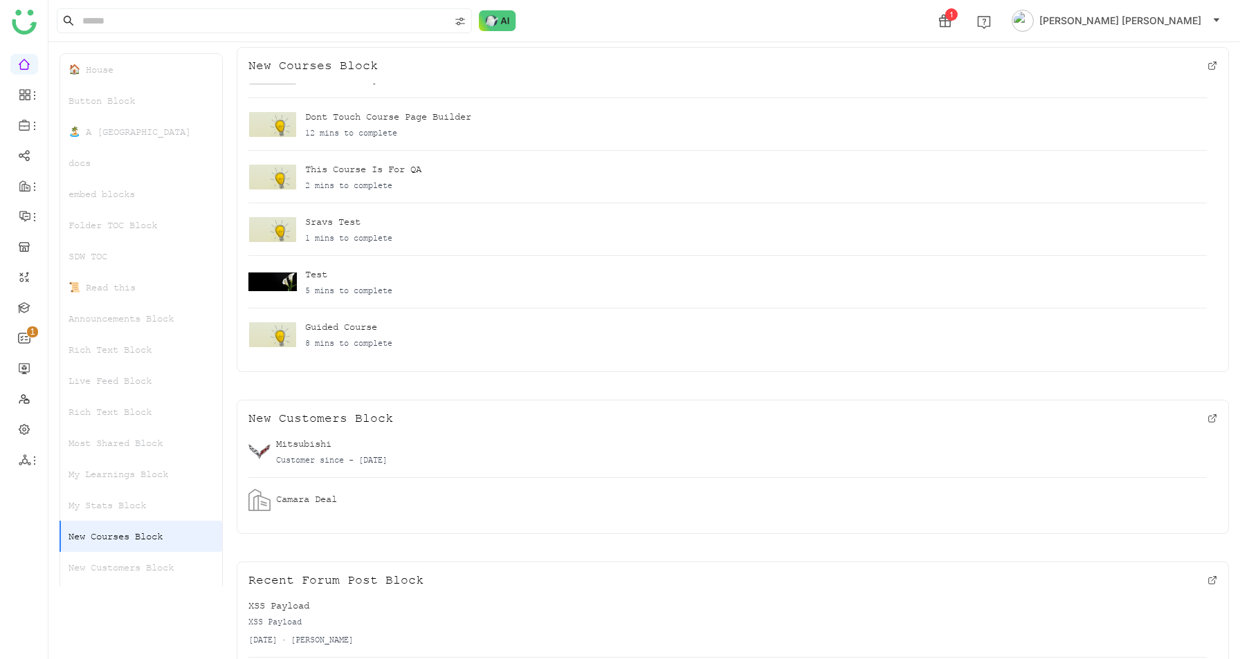
scroll to position [3873, 0]
